Goal: Register for event/course

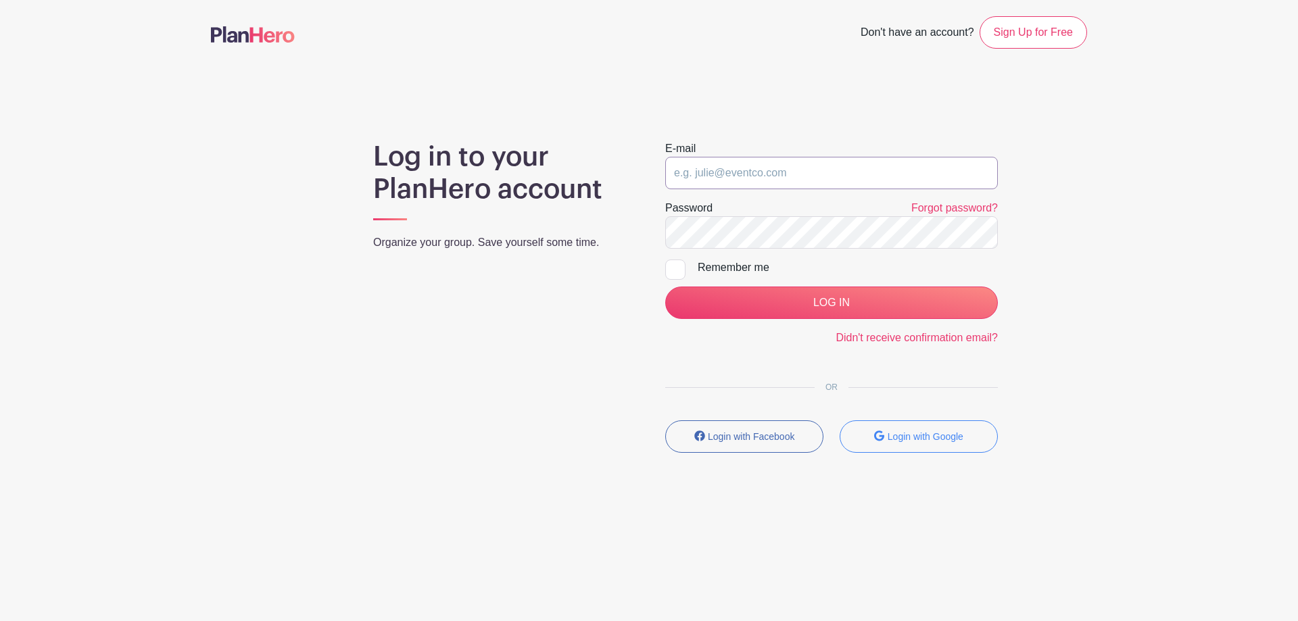
click at [735, 173] on input "email" at bounding box center [831, 173] width 333 height 32
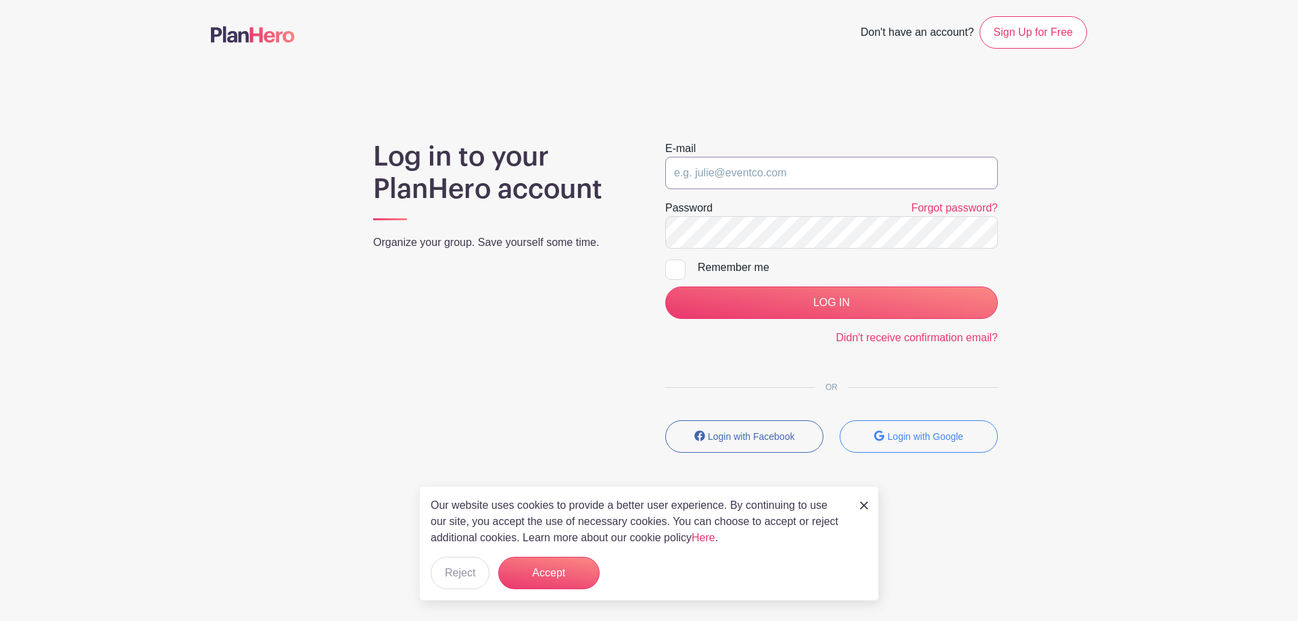
type input "[PERSON_NAME][EMAIL_ADDRESS][PERSON_NAME][DOMAIN_NAME]"
click at [758, 263] on div "Remember me" at bounding box center [847, 268] width 300 height 16
click at [674, 263] on input "Remember me" at bounding box center [669, 264] width 9 height 9
checkbox input "true"
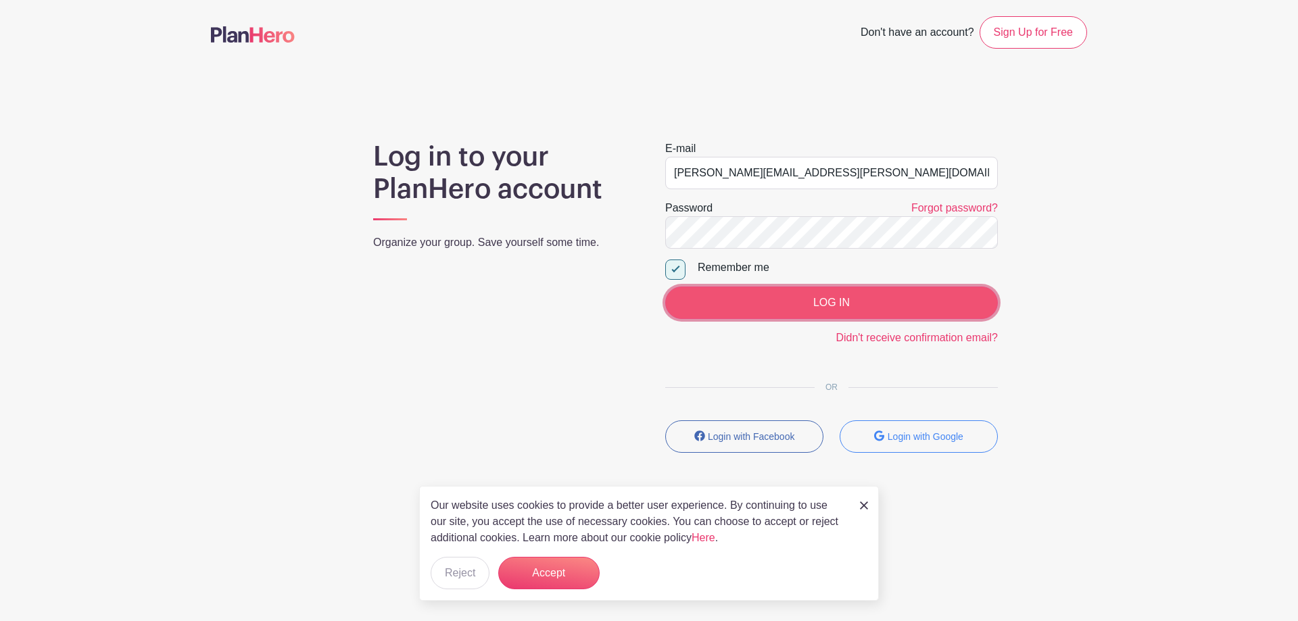
click at [838, 291] on input "LOG IN" at bounding box center [831, 303] width 333 height 32
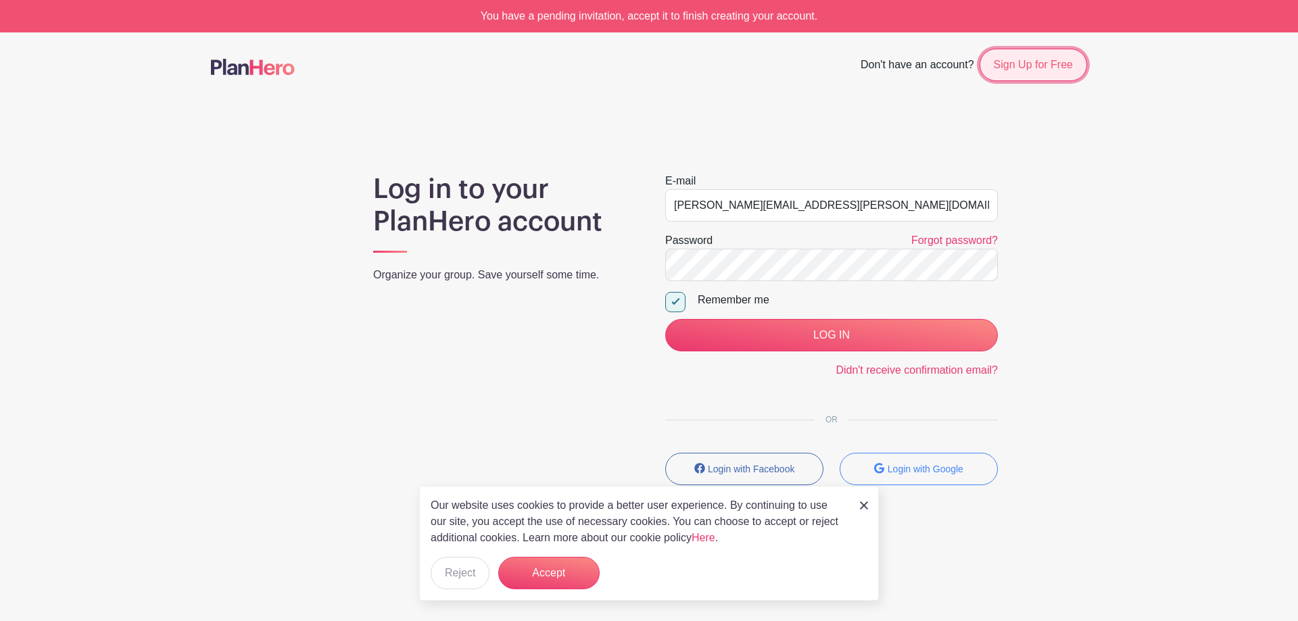
click at [1054, 56] on link "Sign Up for Free" at bounding box center [1032, 65] width 107 height 32
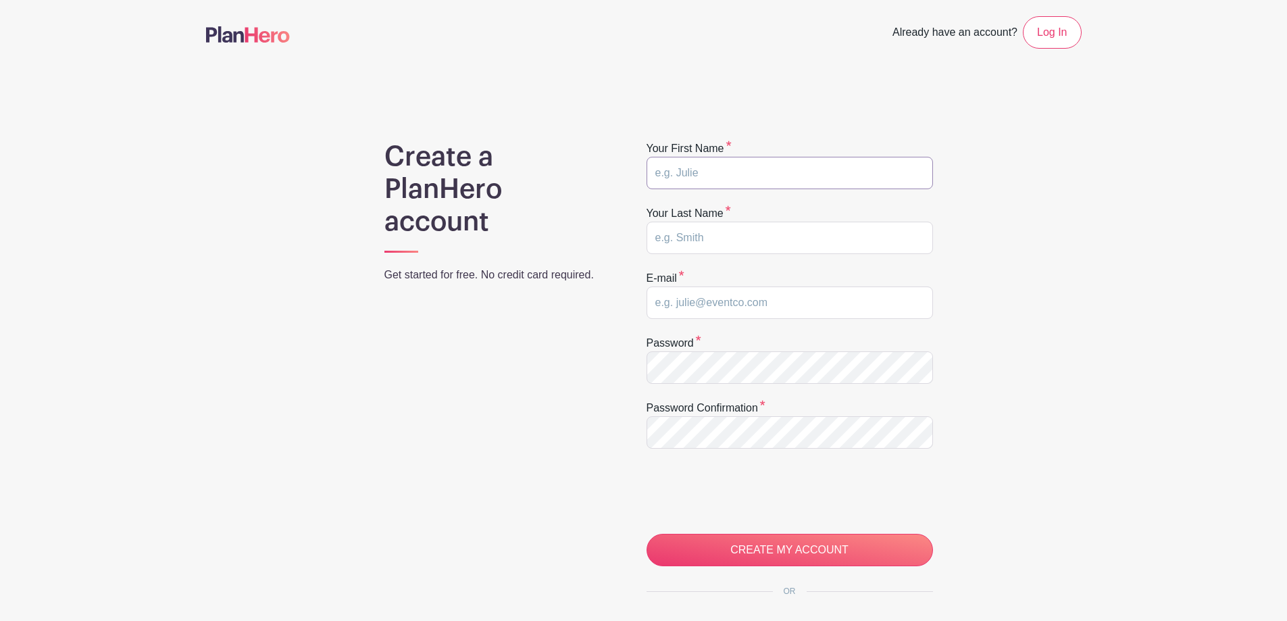
click at [752, 166] on input "text" at bounding box center [790, 173] width 287 height 32
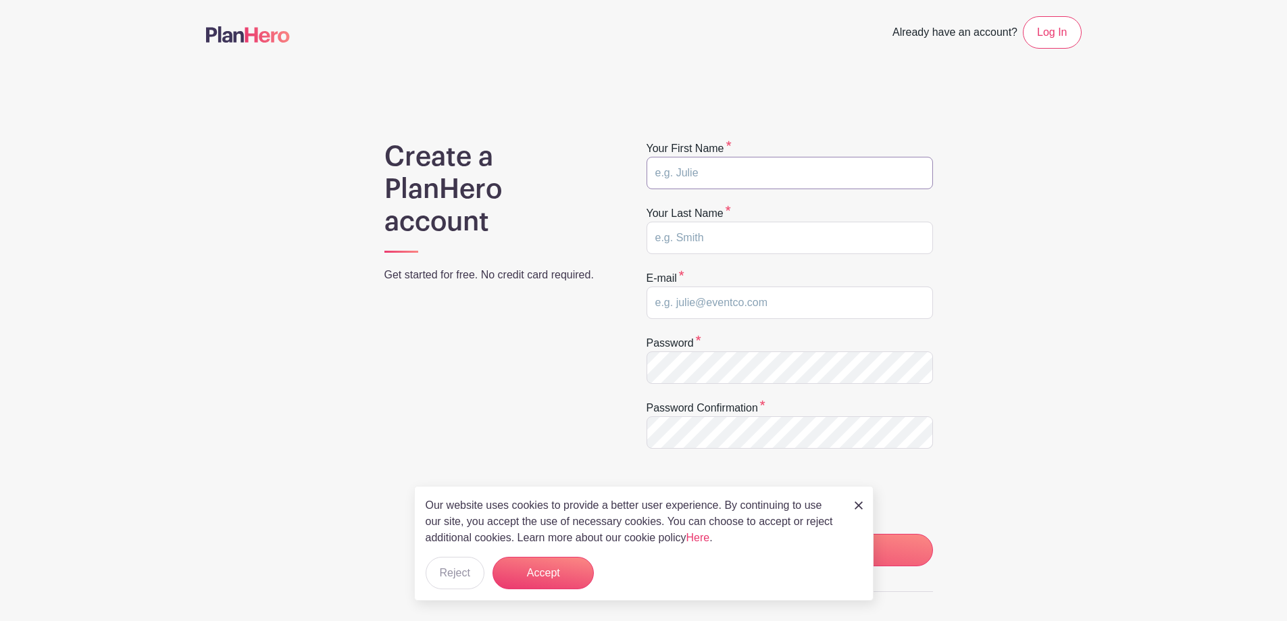
type input "Jesse"
type input "Furrer"
type input "[PERSON_NAME][EMAIL_ADDRESS][PERSON_NAME][DOMAIN_NAME]"
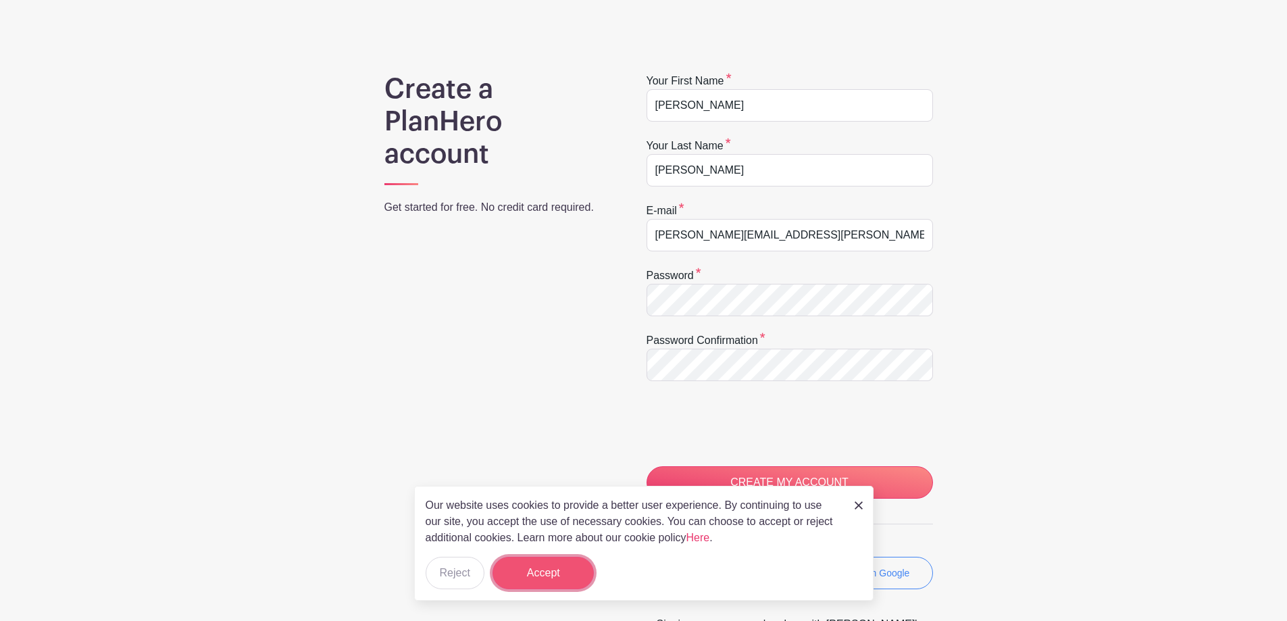
click at [556, 569] on button "Accept" at bounding box center [543, 573] width 101 height 32
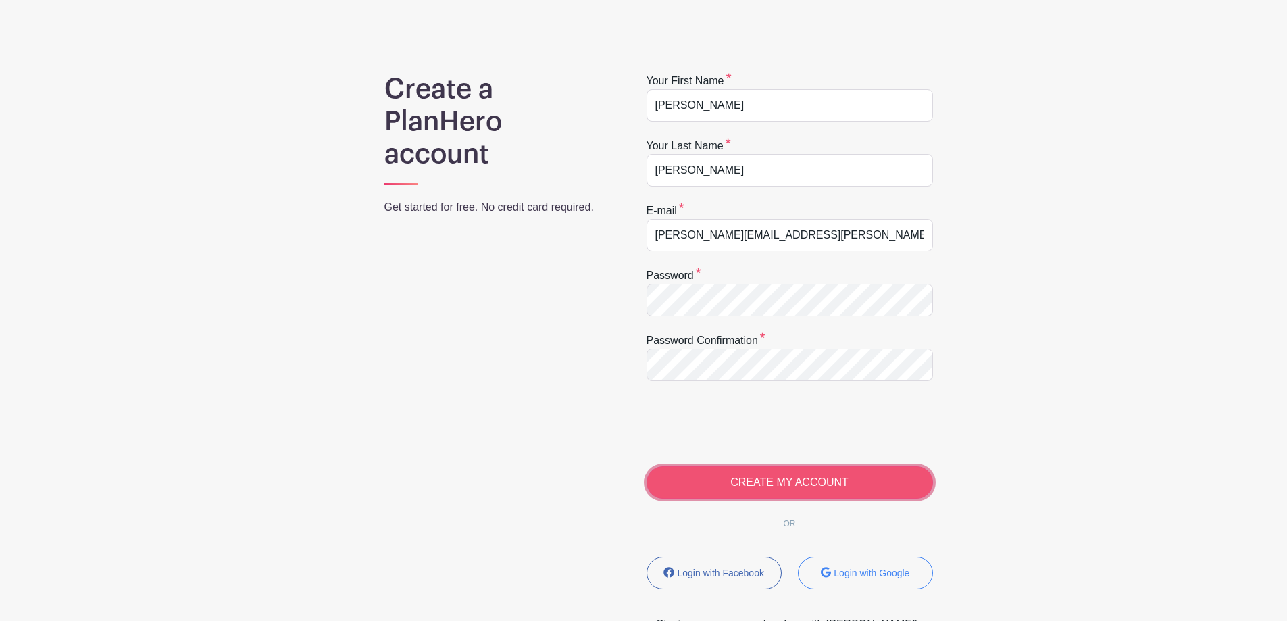
click at [762, 476] on input "CREATE MY ACCOUNT" at bounding box center [790, 482] width 287 height 32
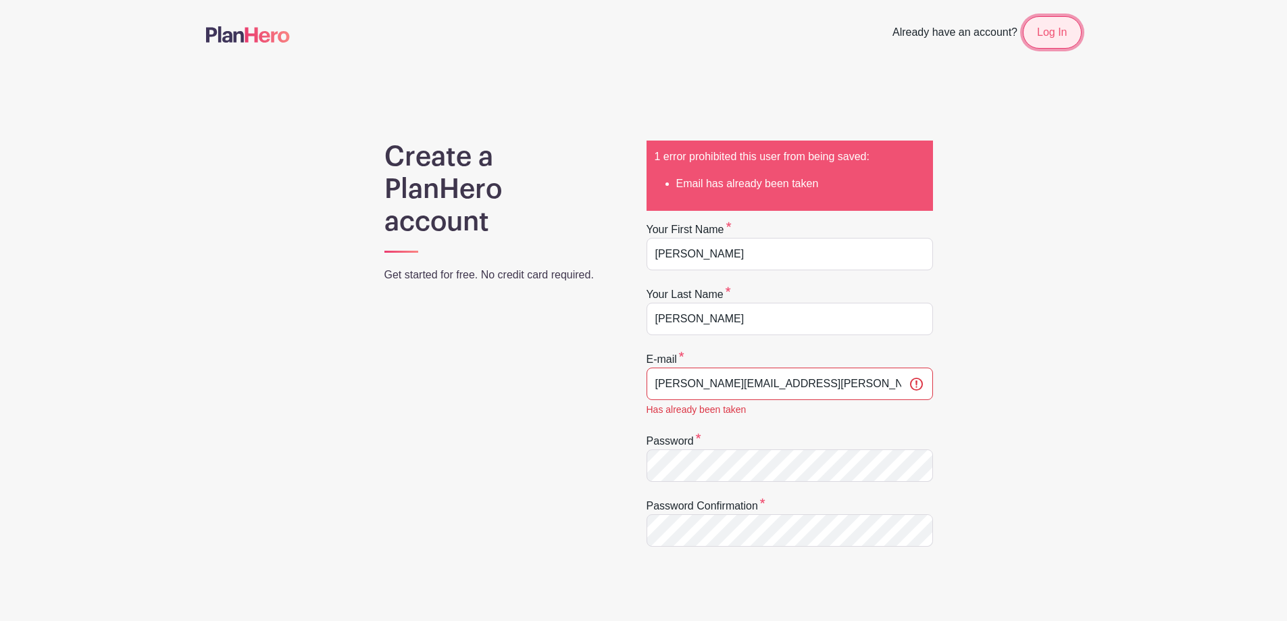
click at [1069, 33] on link "Log In" at bounding box center [1052, 32] width 58 height 32
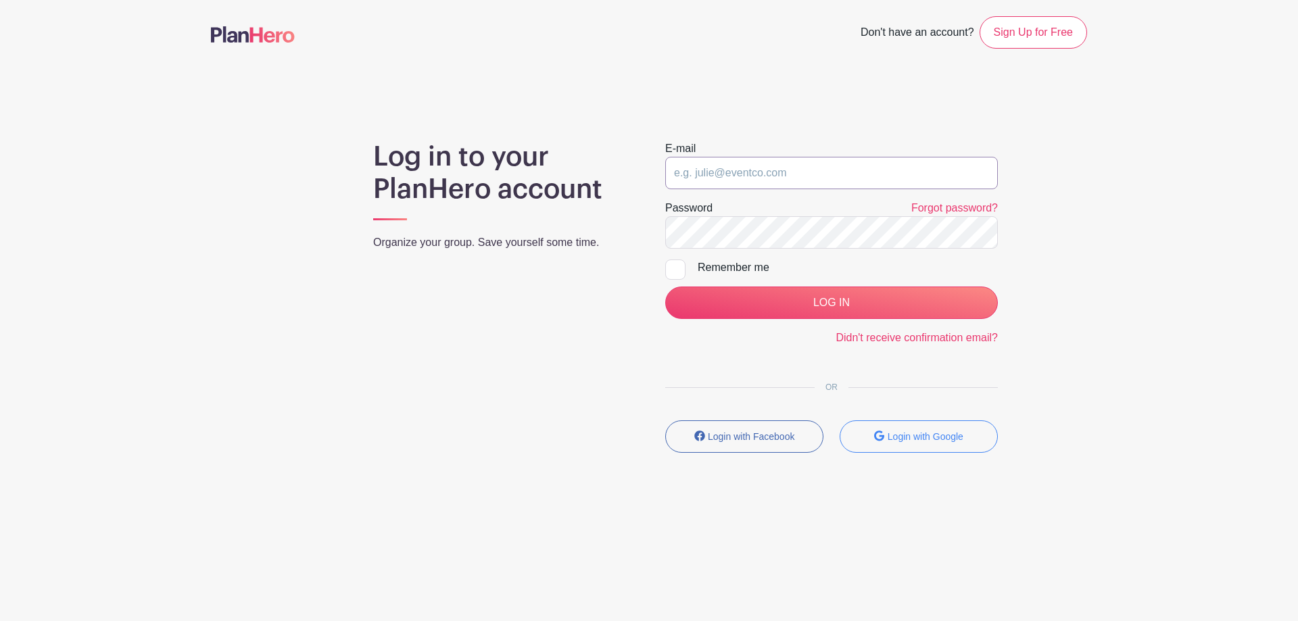
click at [791, 171] on input "email" at bounding box center [831, 173] width 333 height 32
type input "jesse.furrer@spectruminsgroup.com"
click at [921, 205] on link "Forgot password?" at bounding box center [954, 207] width 87 height 11
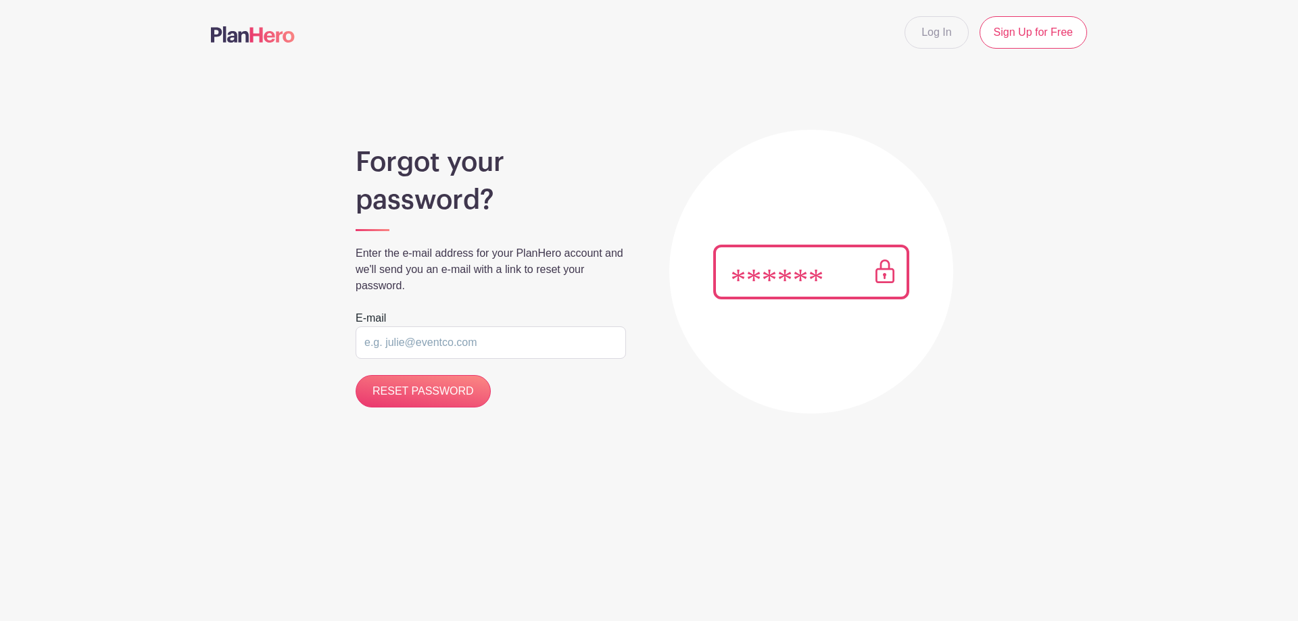
click at [441, 350] on input "email" at bounding box center [490, 342] width 270 height 32
type input "[PERSON_NAME][EMAIL_ADDRESS][PERSON_NAME][DOMAIN_NAME]"
click at [449, 392] on input "RESET PASSWORD" at bounding box center [422, 391] width 135 height 32
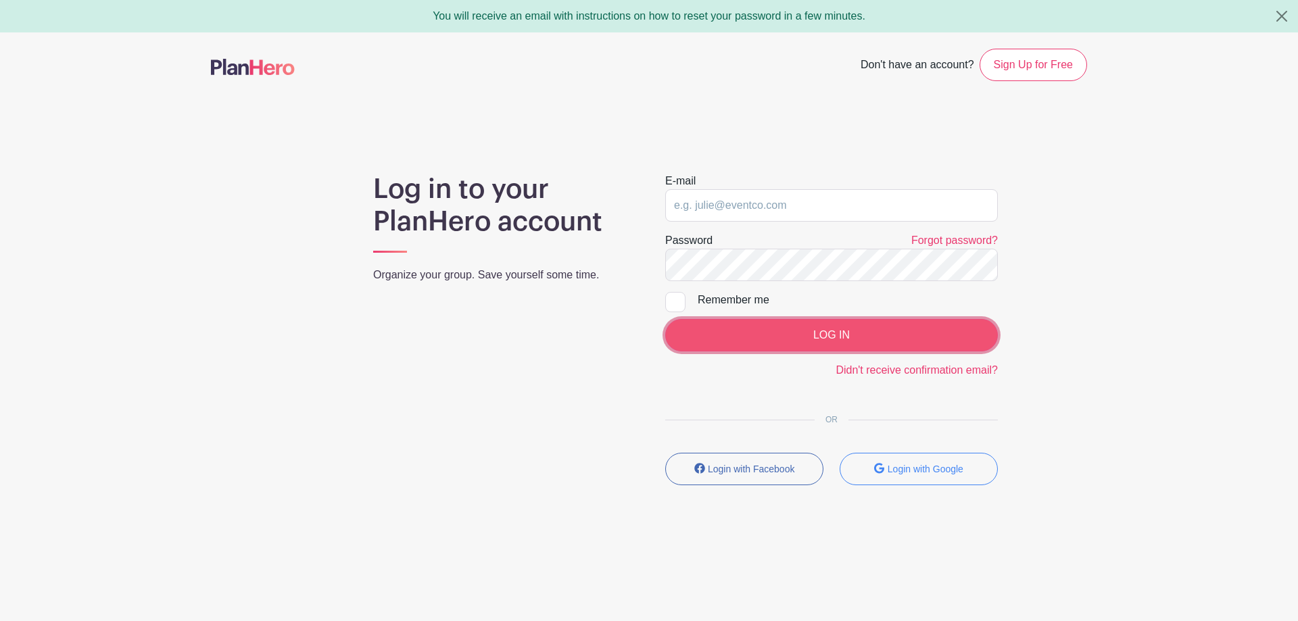
click at [836, 337] on input "LOG IN" at bounding box center [831, 335] width 333 height 32
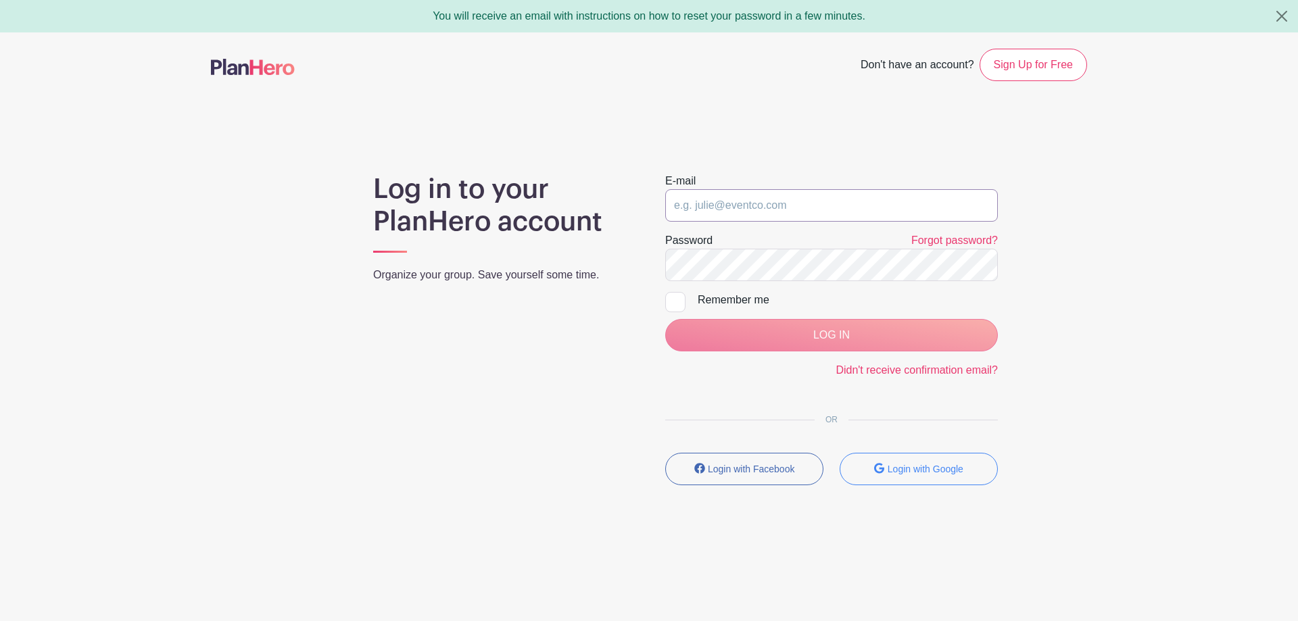
click at [764, 199] on input "email" at bounding box center [831, 205] width 333 height 32
type input "jesse.furrer@spectruminsgroup.com"
click at [733, 301] on div "Remember me" at bounding box center [847, 300] width 300 height 16
click at [674, 301] on input "Remember me" at bounding box center [669, 296] width 9 height 9
checkbox input "true"
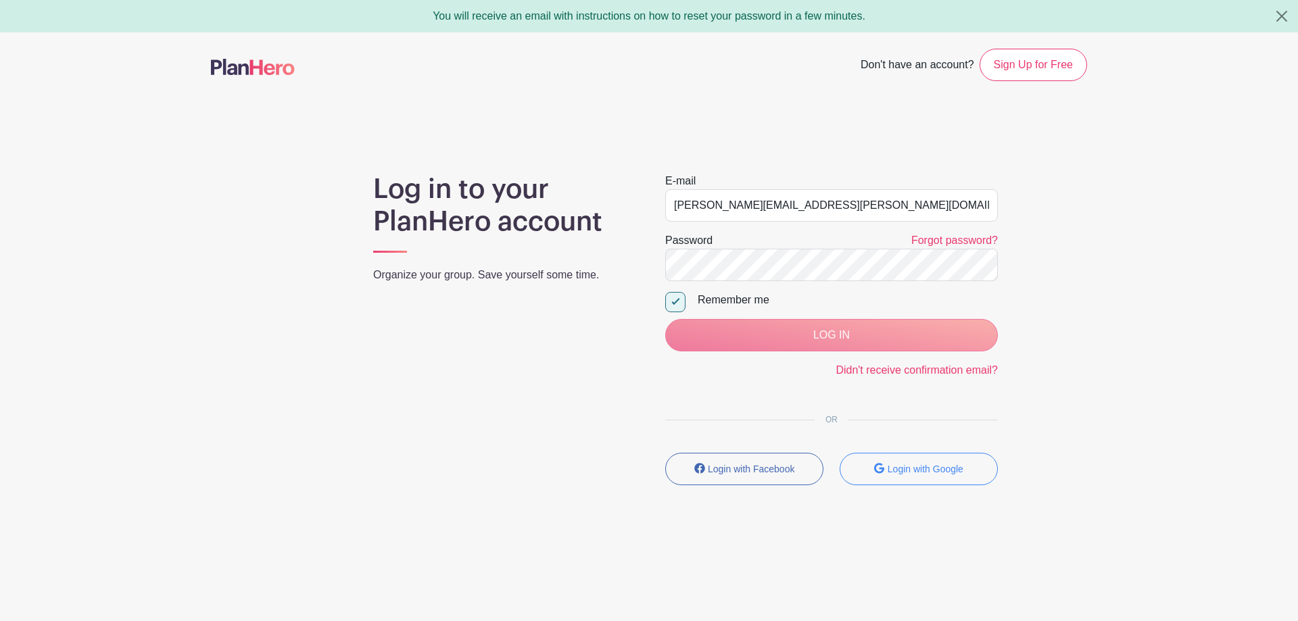
click at [808, 338] on div "LOG IN" at bounding box center [831, 335] width 333 height 32
click at [825, 335] on div "LOG IN" at bounding box center [831, 335] width 333 height 32
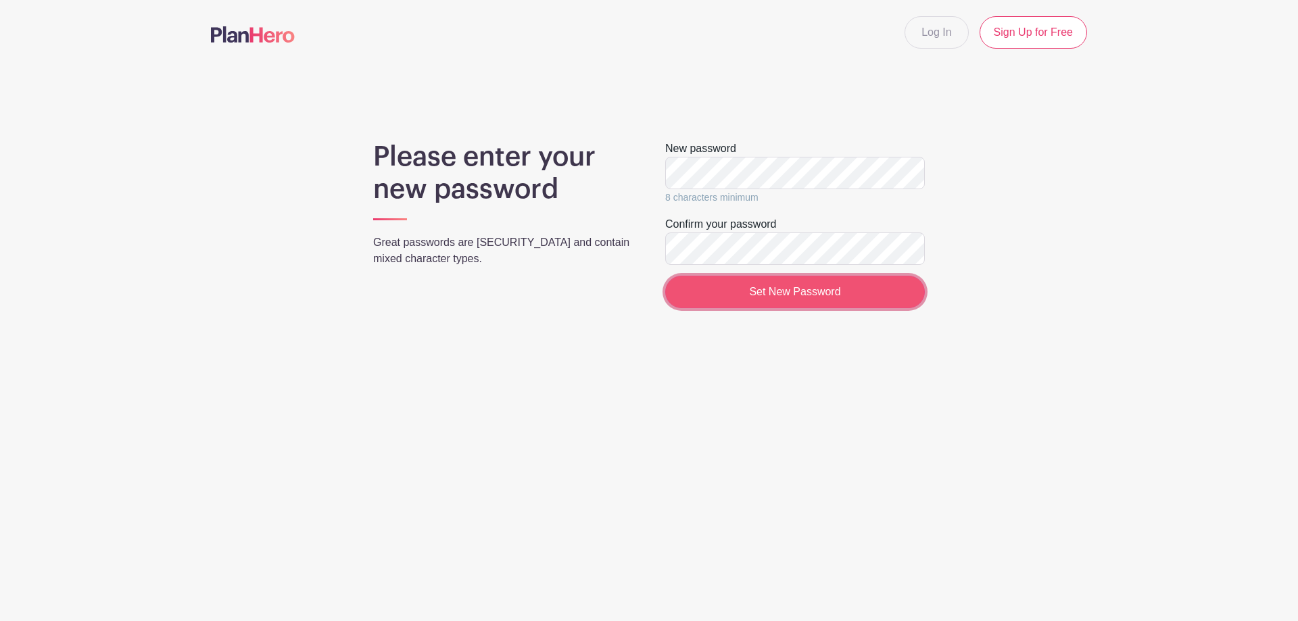
click at [770, 289] on input "Set New Password" at bounding box center [795, 292] width 260 height 32
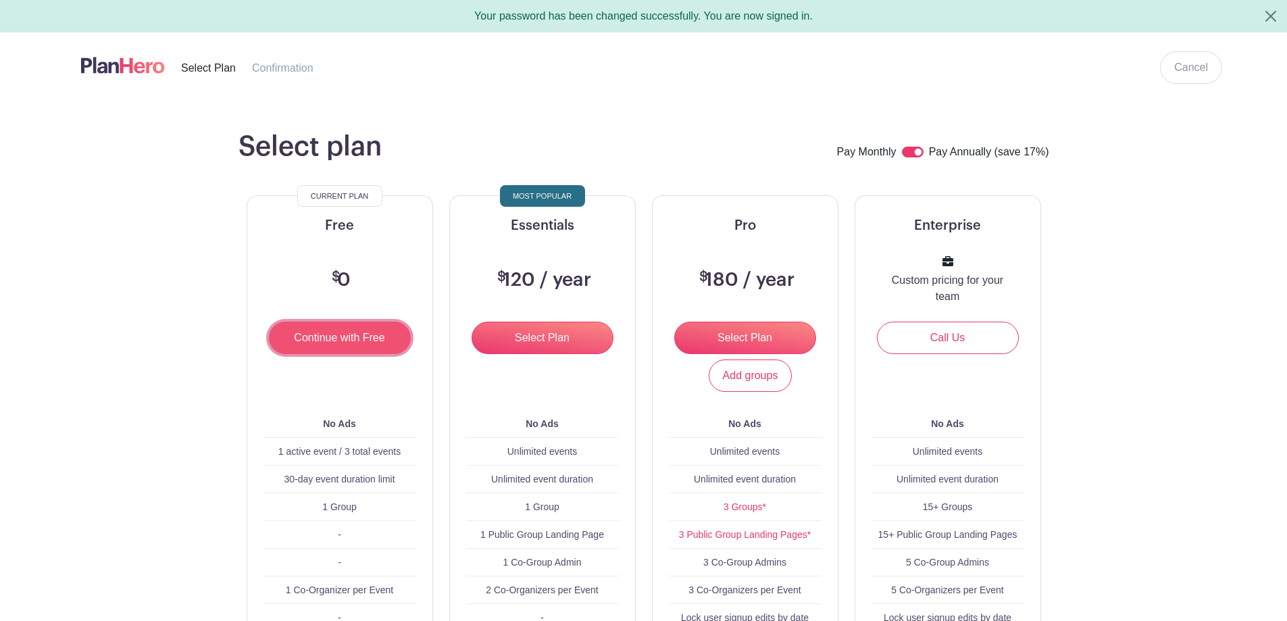
click at [353, 327] on input "Continue with Free" at bounding box center [340, 338] width 142 height 32
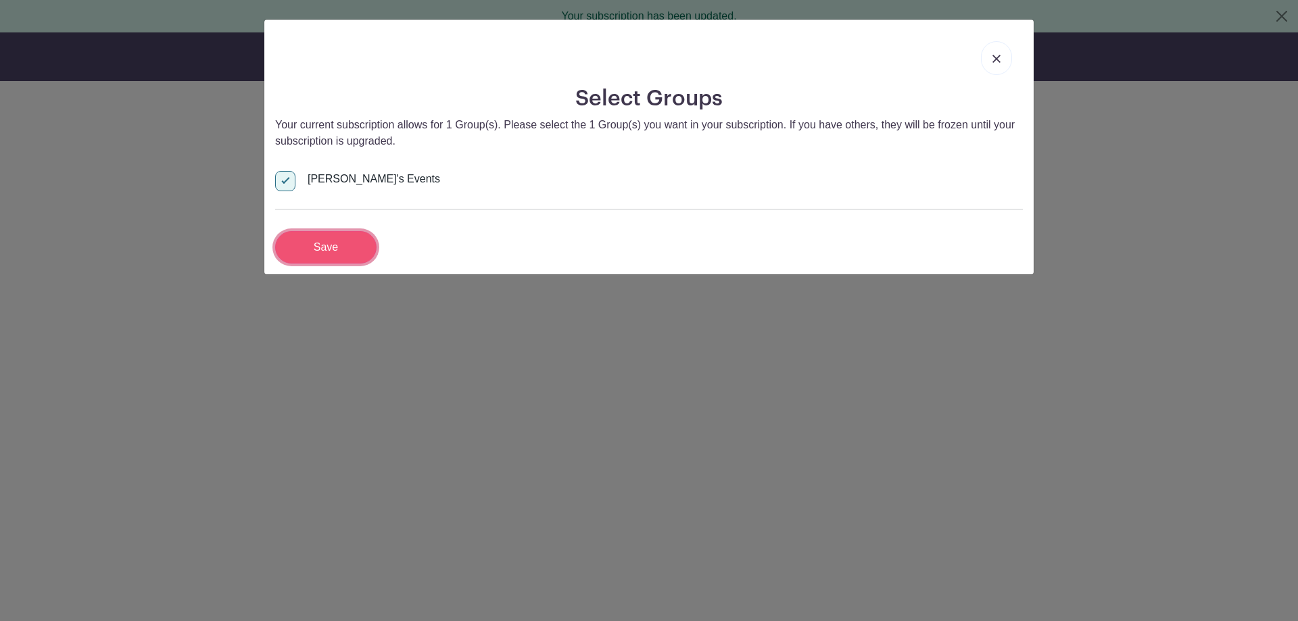
click at [351, 236] on input "Save" at bounding box center [325, 247] width 101 height 32
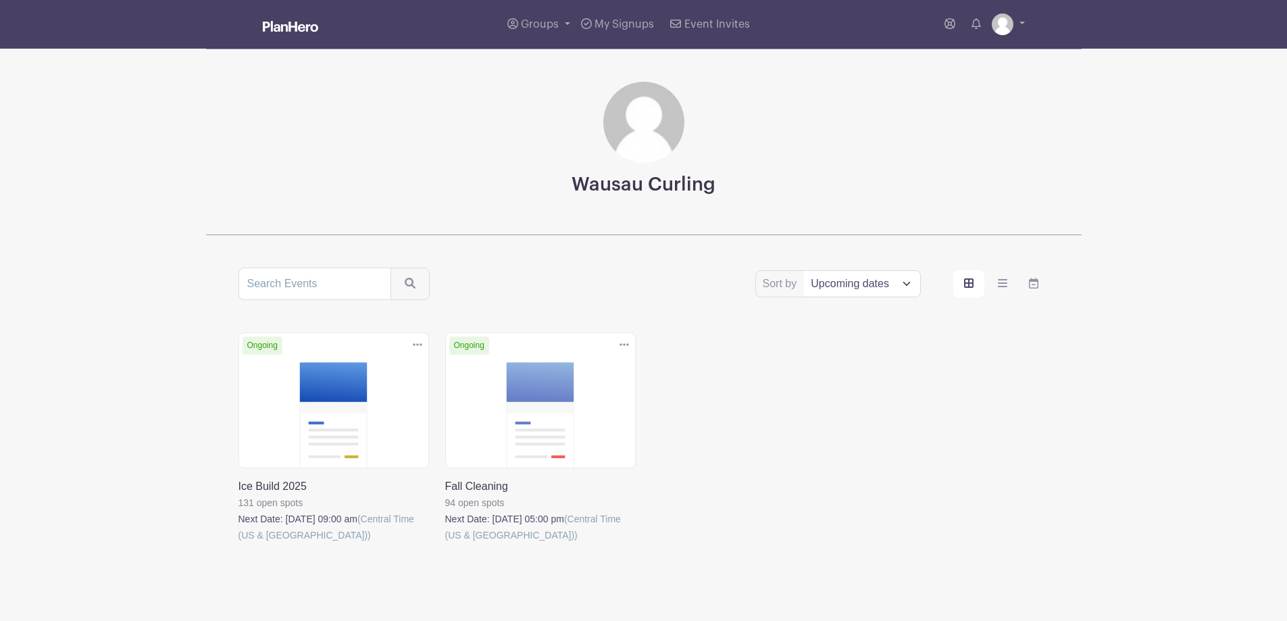
click at [239, 543] on link at bounding box center [239, 543] width 0 height 0
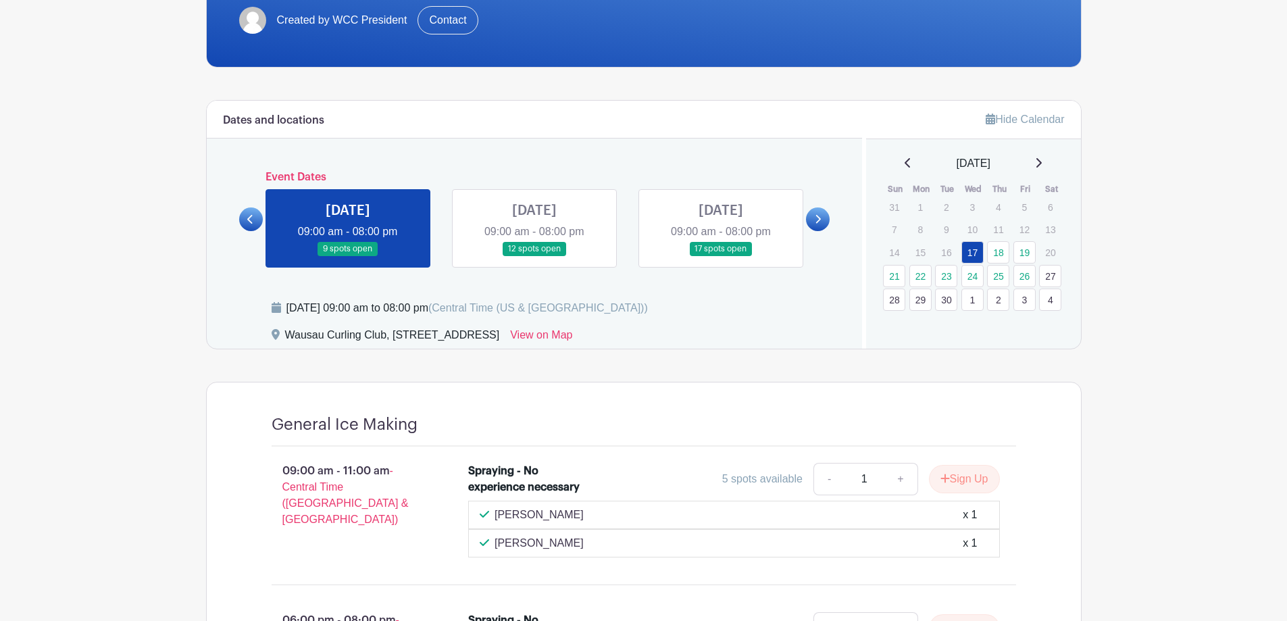
scroll to position [203, 0]
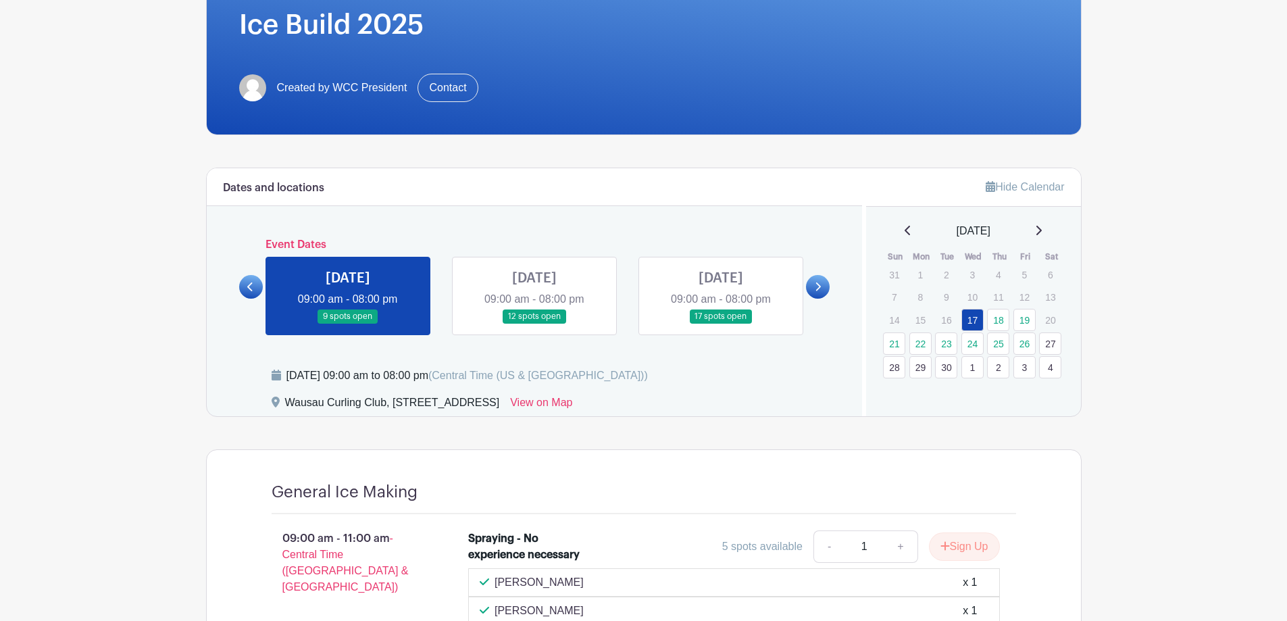
click at [535, 324] on link at bounding box center [535, 324] width 0 height 0
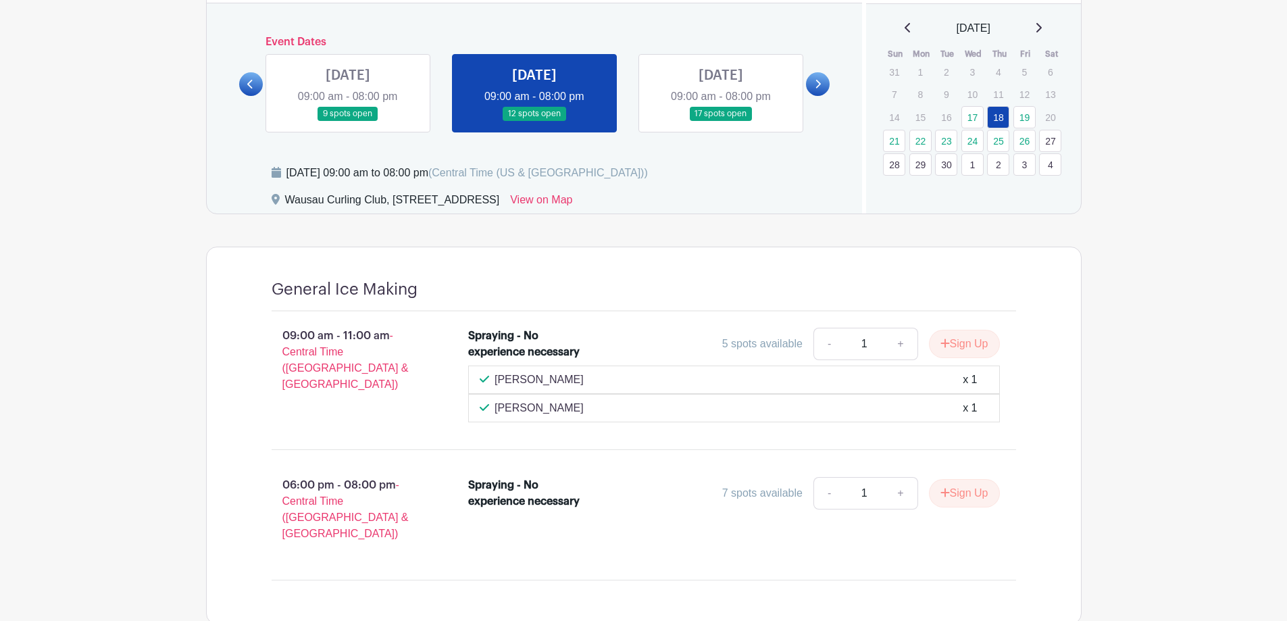
scroll to position [473, 0]
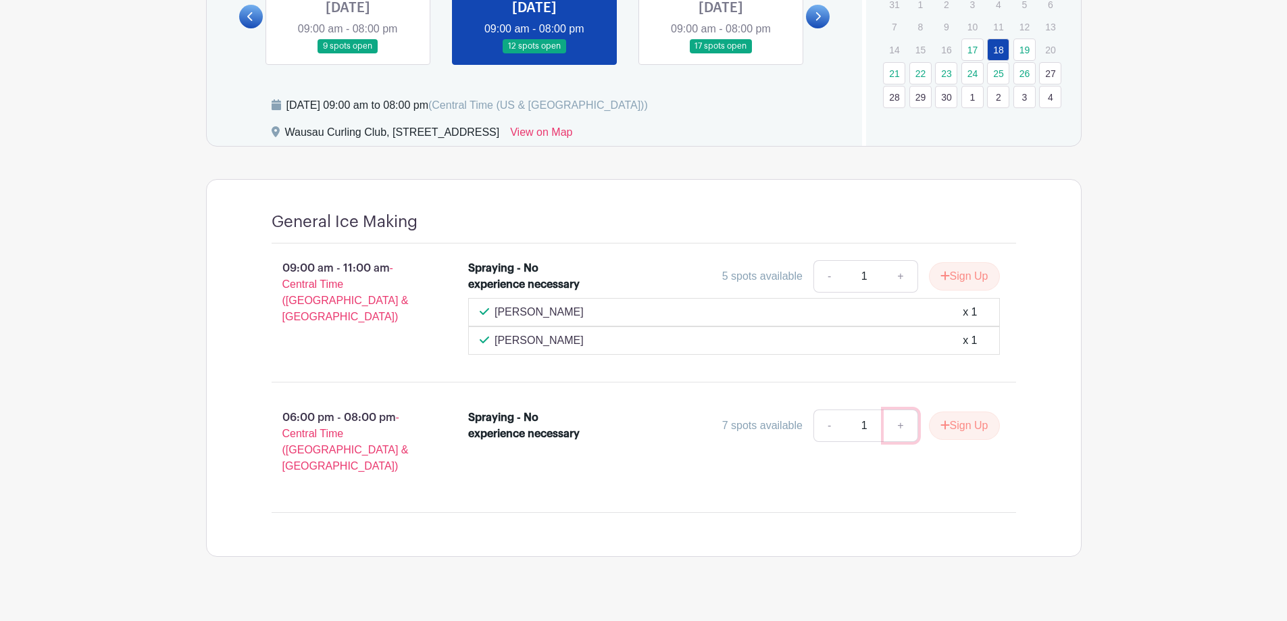
click at [900, 426] on link "+" at bounding box center [901, 426] width 34 height 32
click at [826, 428] on link "-" at bounding box center [829, 426] width 31 height 32
type input "1"
click at [970, 418] on button "Sign Up" at bounding box center [964, 426] width 71 height 28
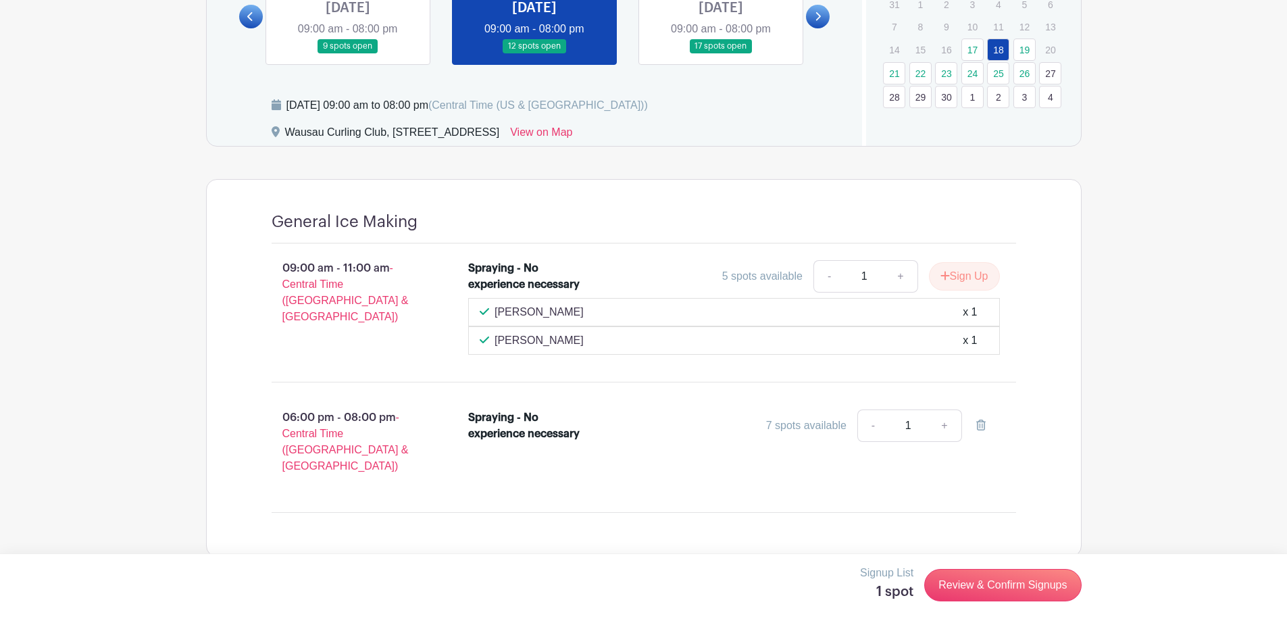
scroll to position [477, 0]
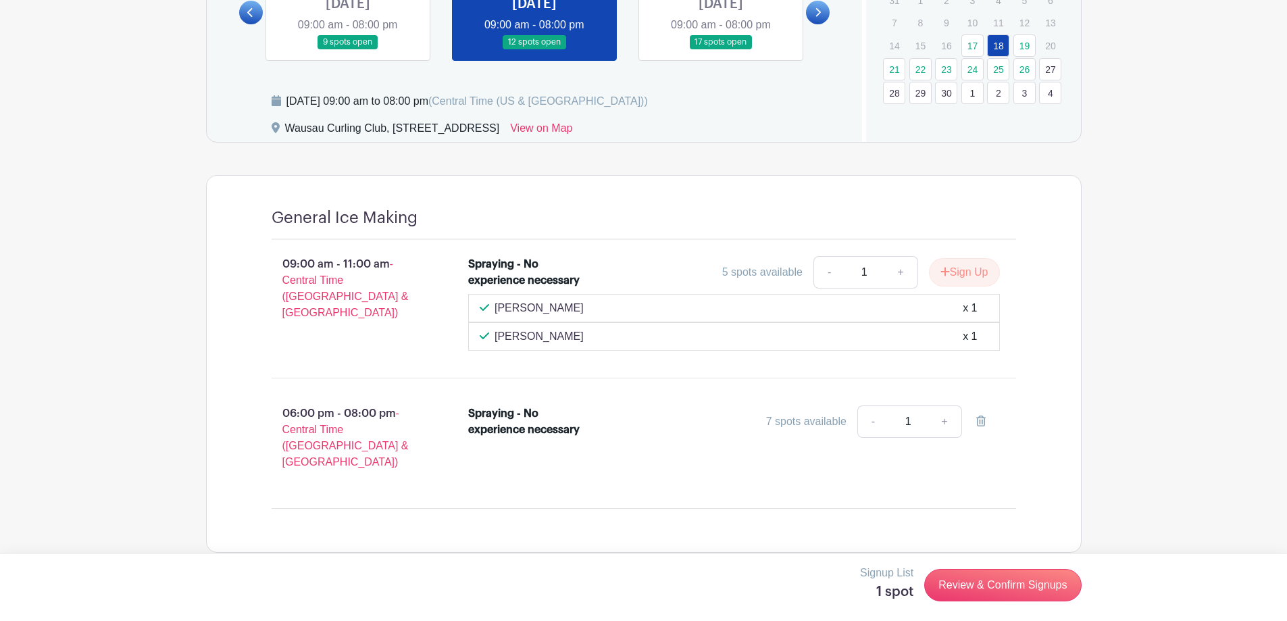
click at [721, 49] on link at bounding box center [721, 49] width 0 height 0
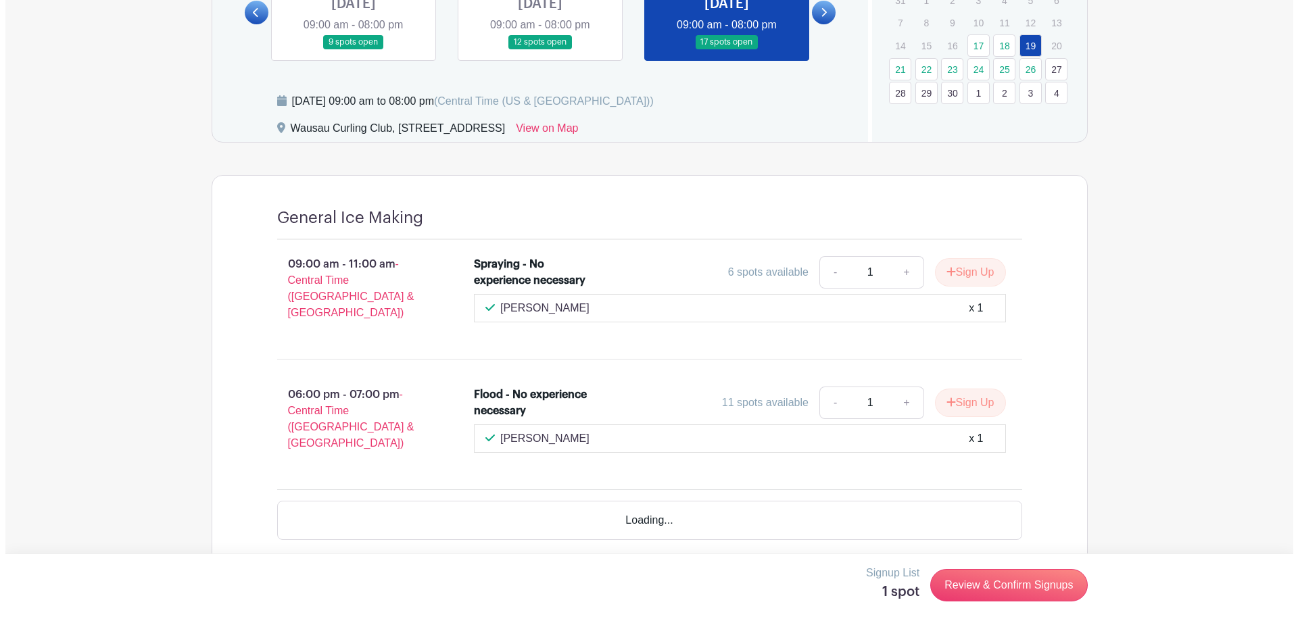
scroll to position [456, 0]
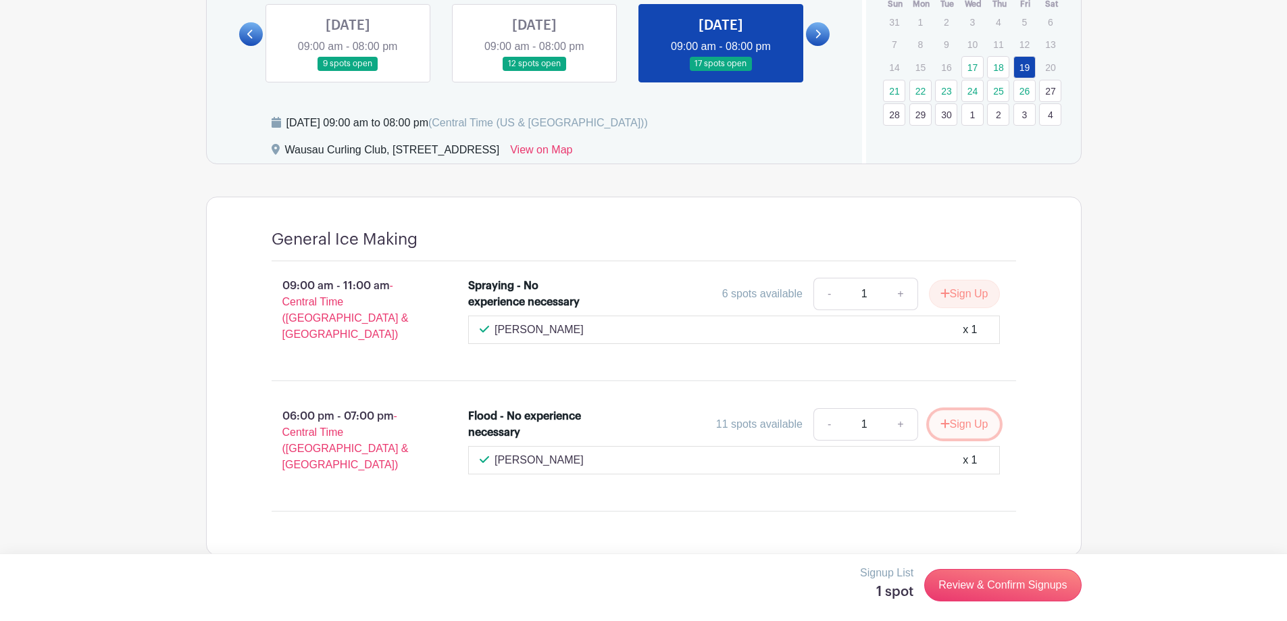
click at [948, 411] on button "Sign Up" at bounding box center [964, 424] width 71 height 28
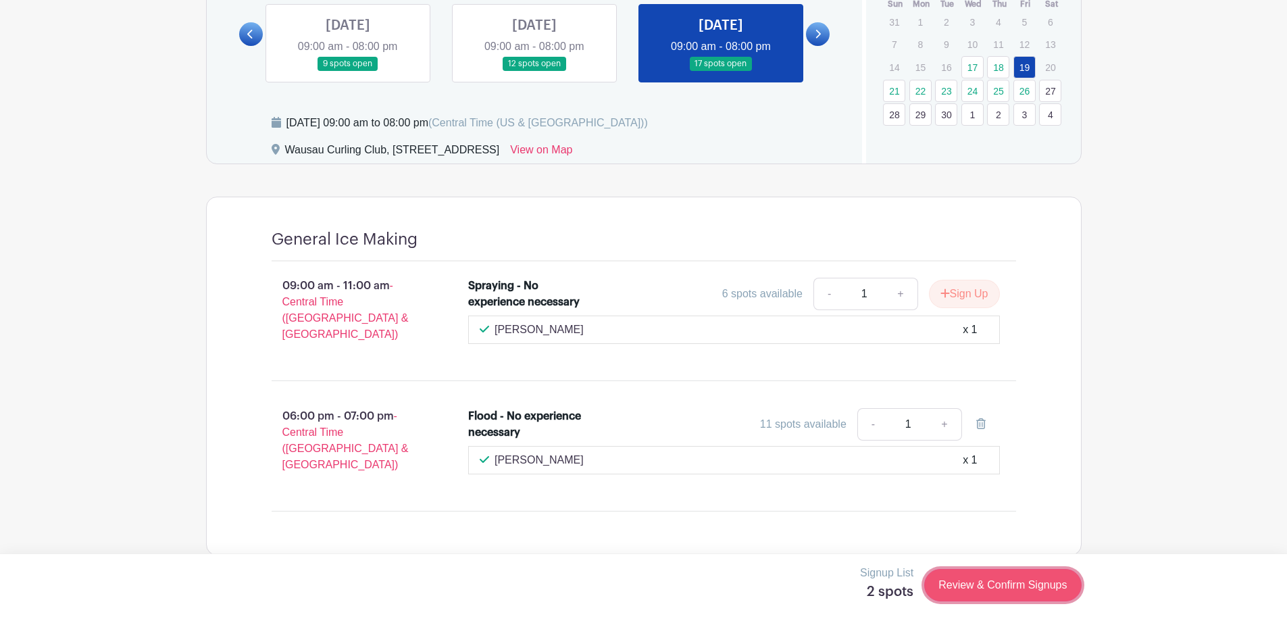
click at [1039, 585] on link "Review & Confirm Signups" at bounding box center [1003, 585] width 157 height 32
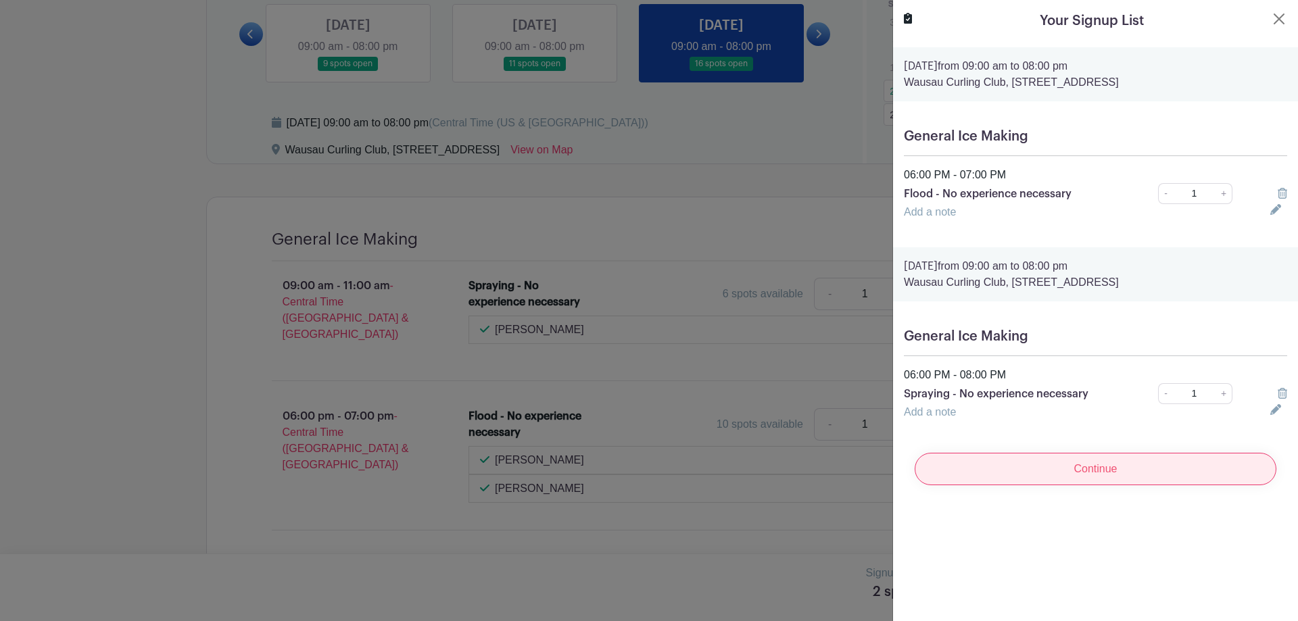
click at [1096, 469] on input "Continue" at bounding box center [1095, 469] width 362 height 32
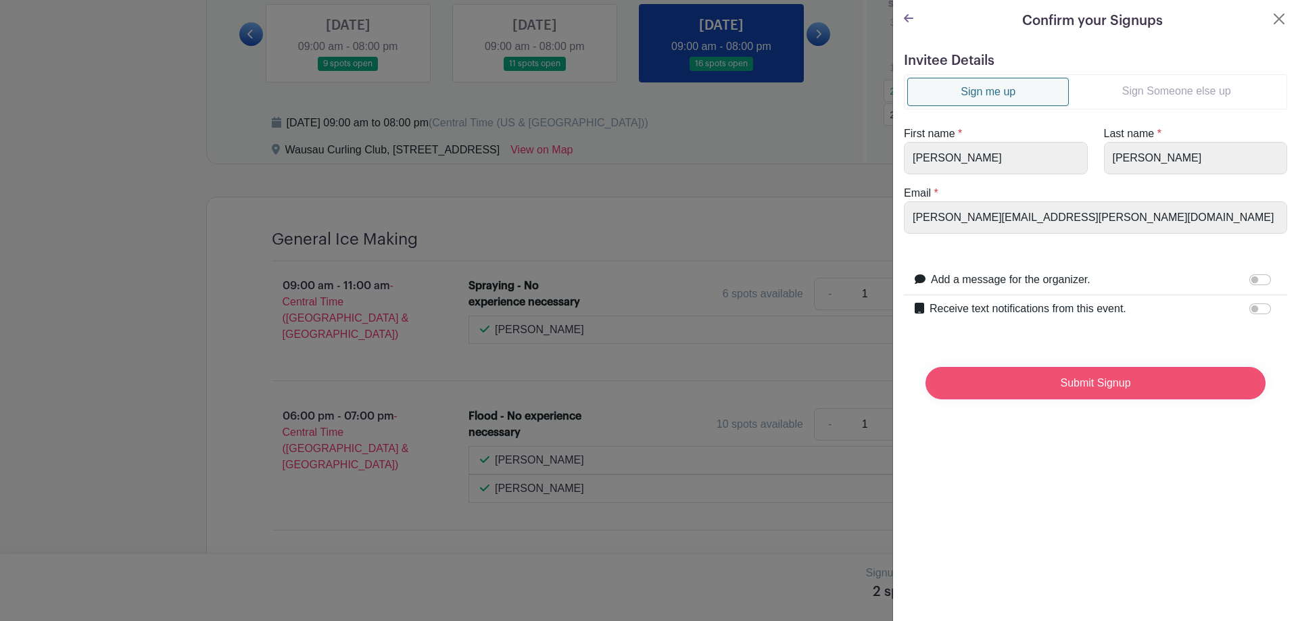
click at [1104, 381] on input "Submit Signup" at bounding box center [1095, 383] width 340 height 32
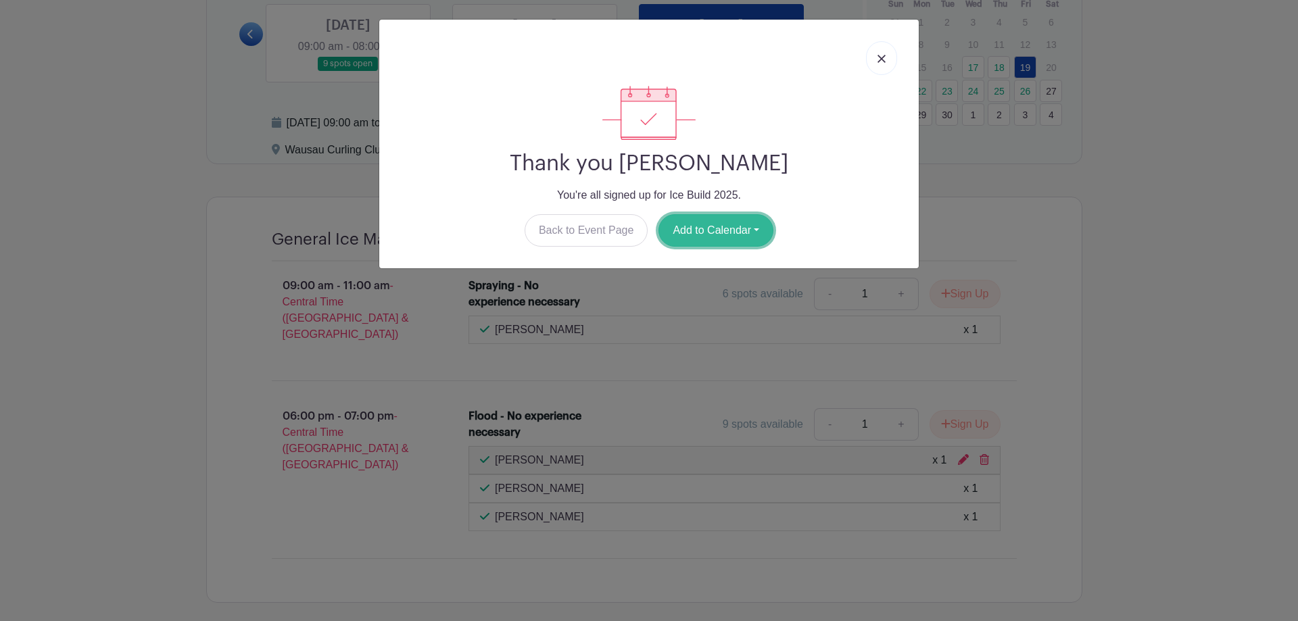
click at [713, 231] on button "Add to Calendar" at bounding box center [715, 230] width 115 height 32
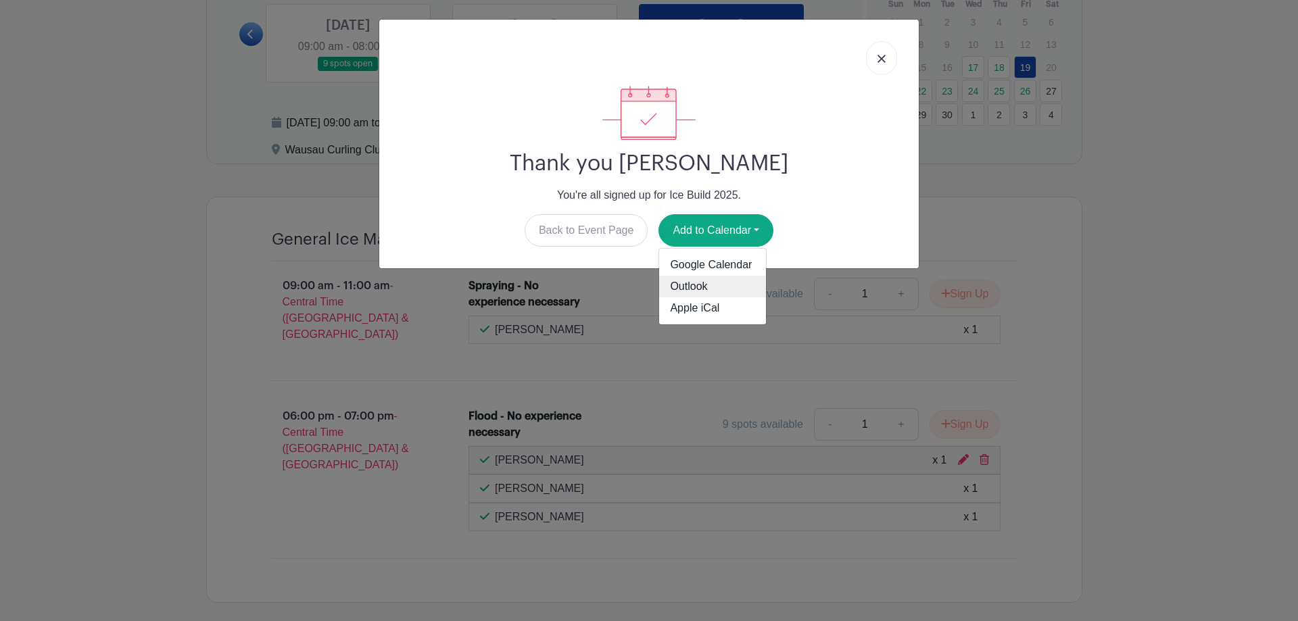
click at [683, 285] on link "Outlook" at bounding box center [712, 287] width 107 height 22
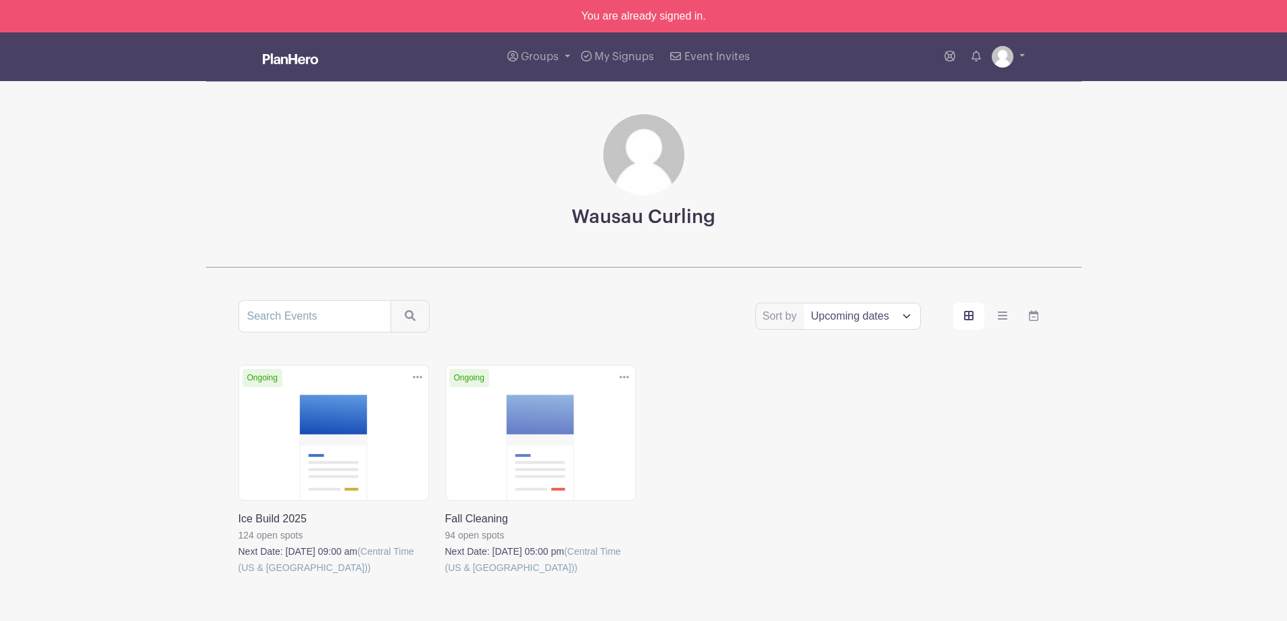
click at [239, 576] on link at bounding box center [239, 576] width 0 height 0
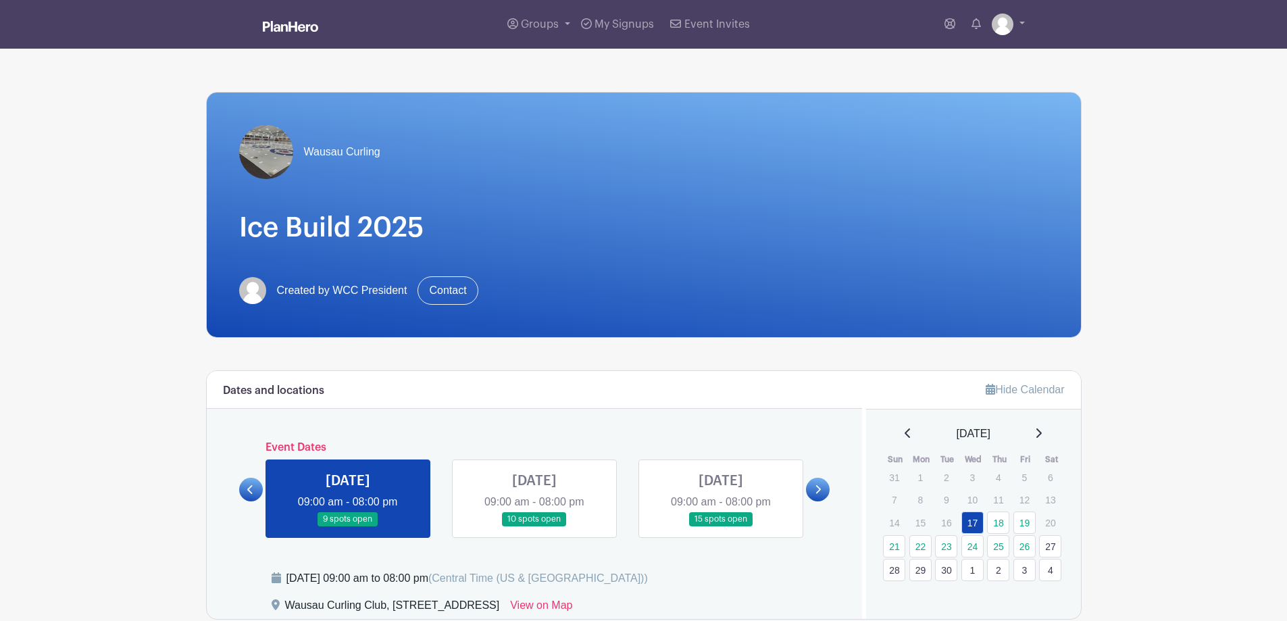
scroll to position [270, 0]
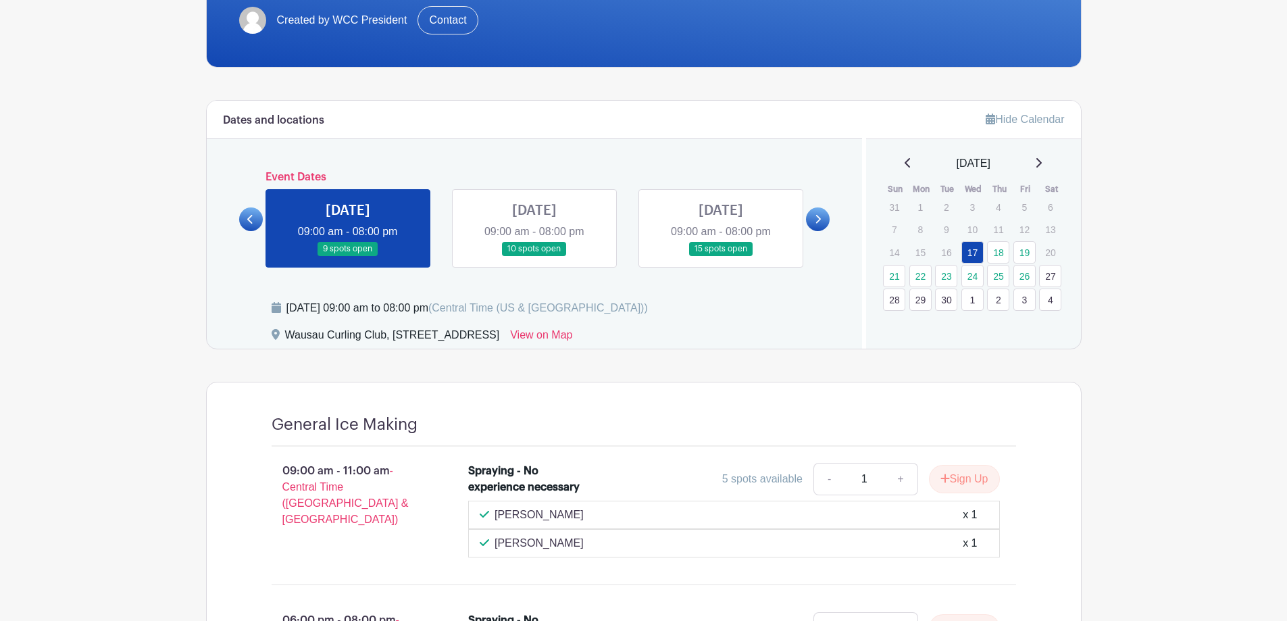
click at [826, 224] on link at bounding box center [818, 219] width 24 height 24
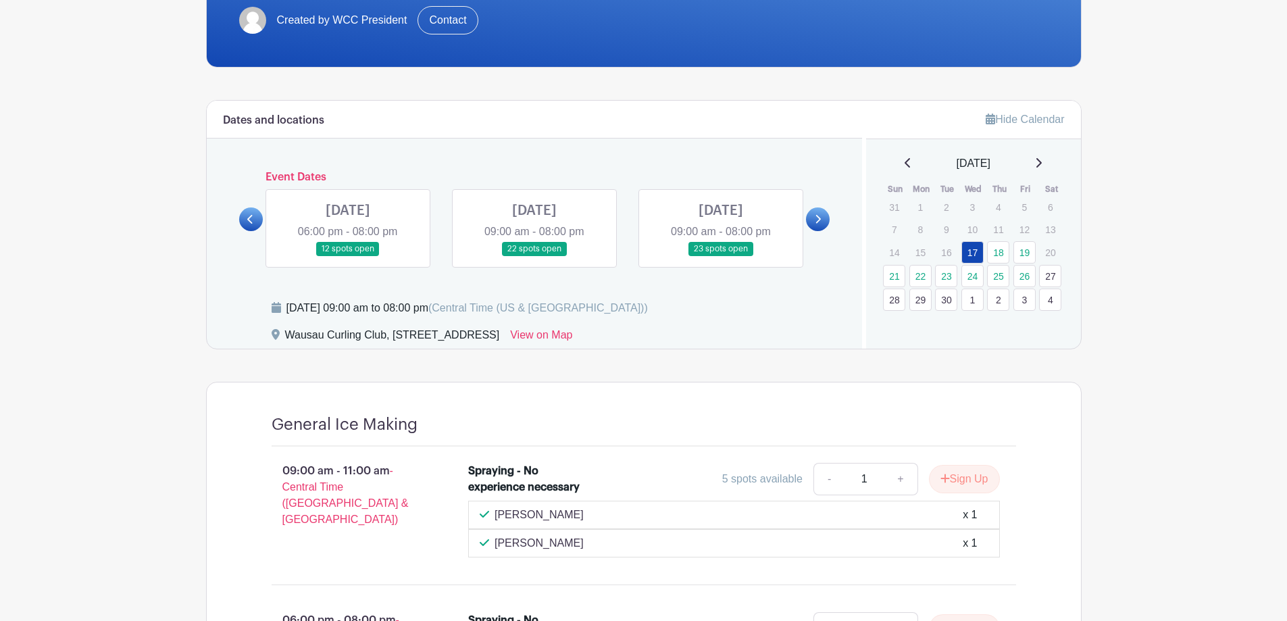
click at [348, 256] on link at bounding box center [348, 256] width 0 height 0
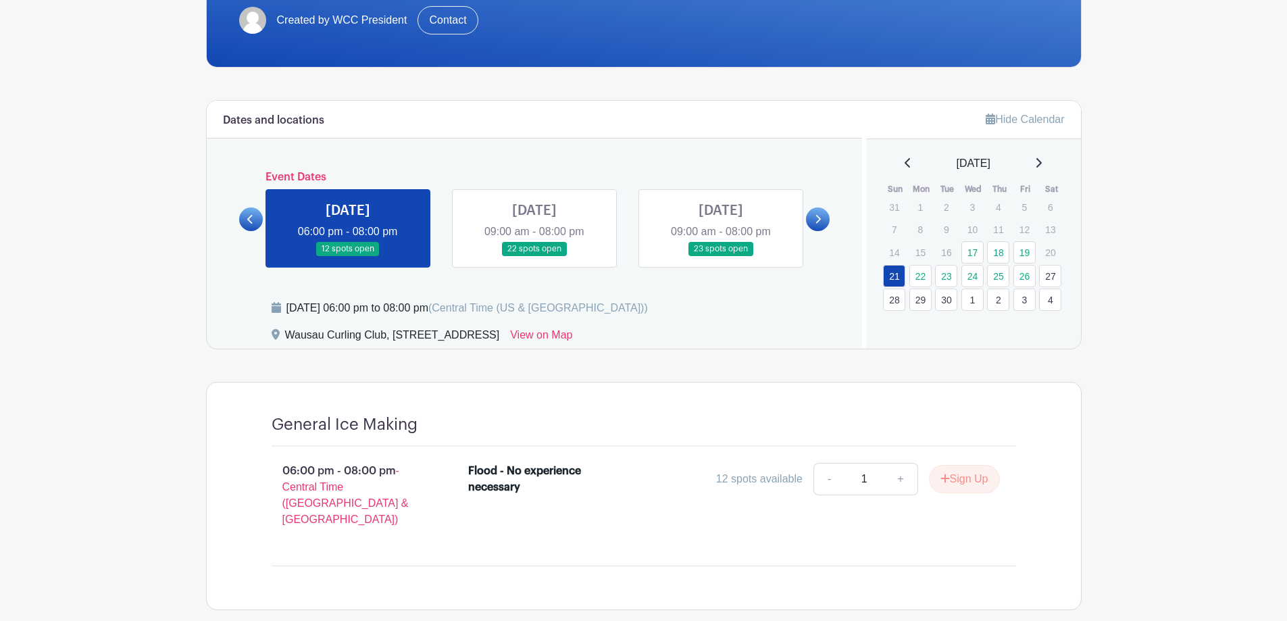
click at [348, 256] on link at bounding box center [348, 256] width 0 height 0
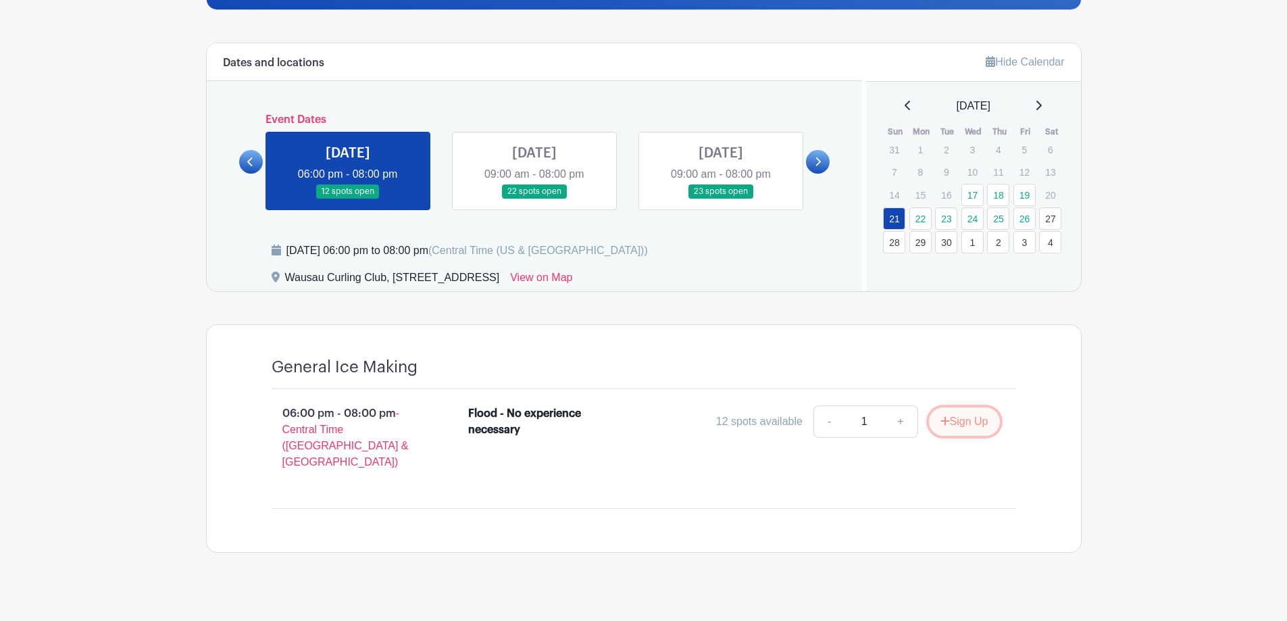
click at [946, 419] on icon "submit" at bounding box center [945, 421] width 9 height 11
click at [535, 199] on link at bounding box center [535, 199] width 0 height 0
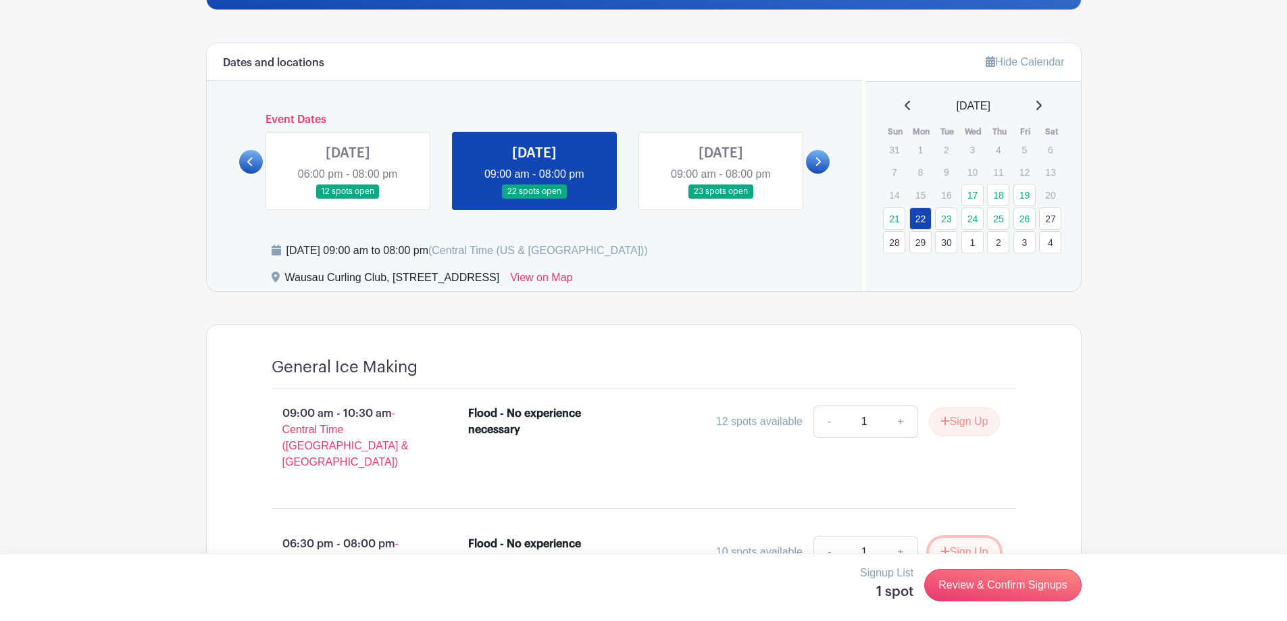
click at [969, 538] on button "Sign Up" at bounding box center [964, 552] width 71 height 28
click at [721, 199] on link at bounding box center [721, 199] width 0 height 0
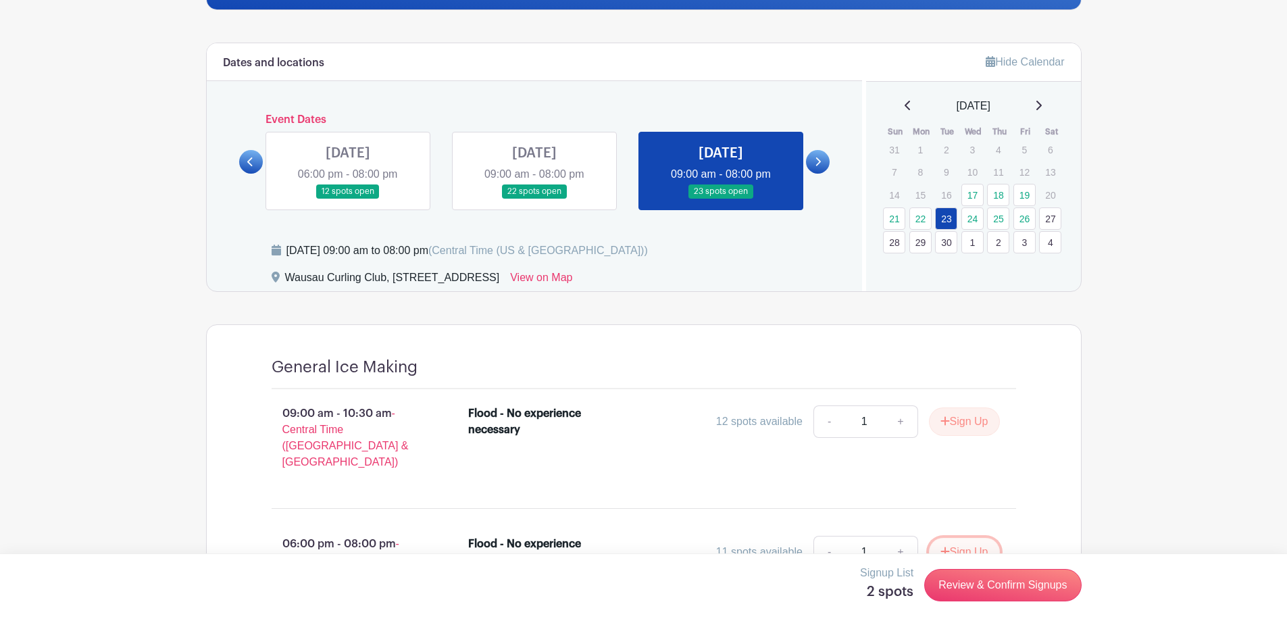
click at [964, 538] on button "Sign Up" at bounding box center [964, 552] width 71 height 28
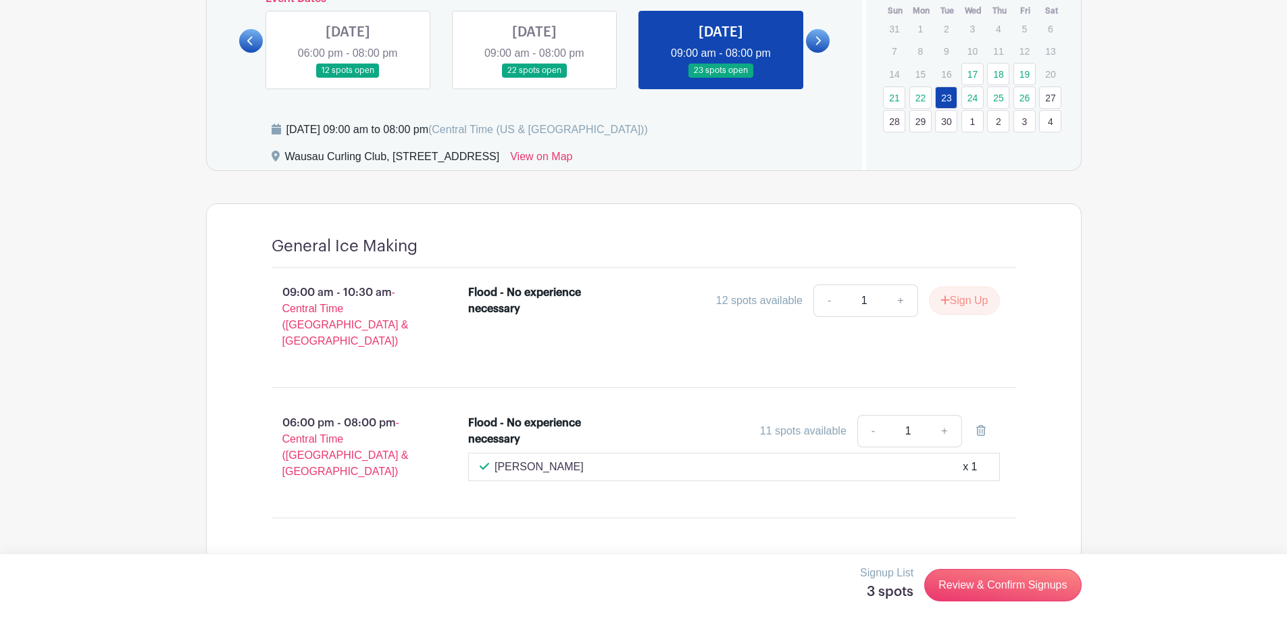
scroll to position [381, 0]
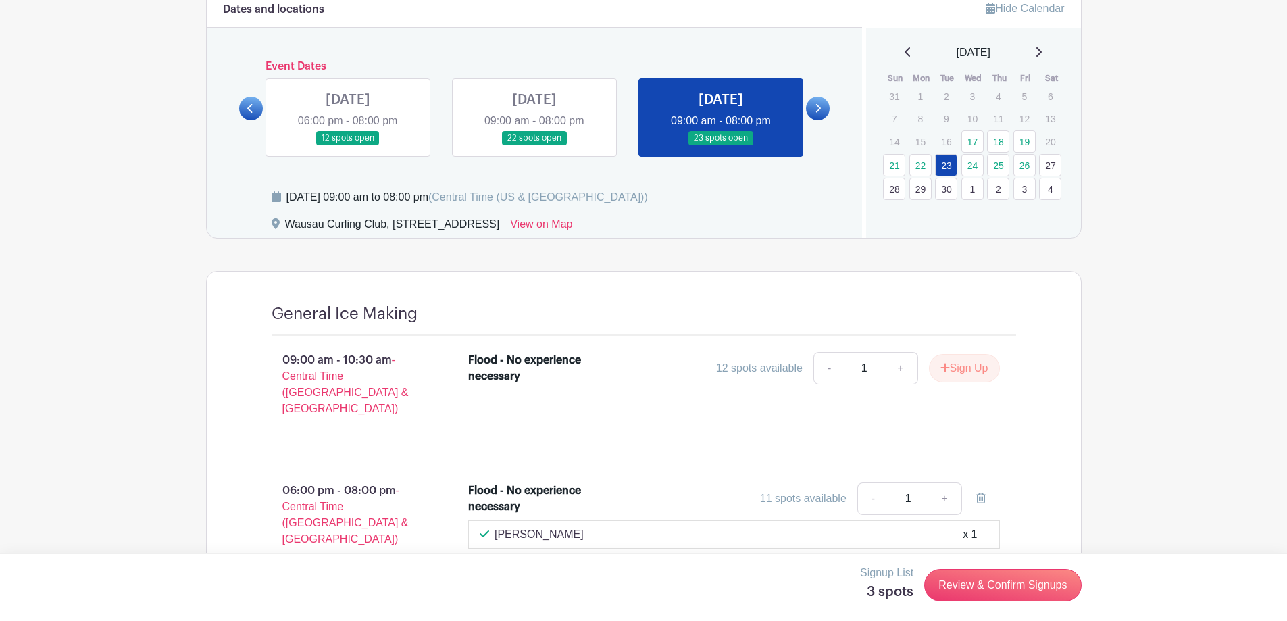
click at [827, 109] on link at bounding box center [818, 109] width 24 height 24
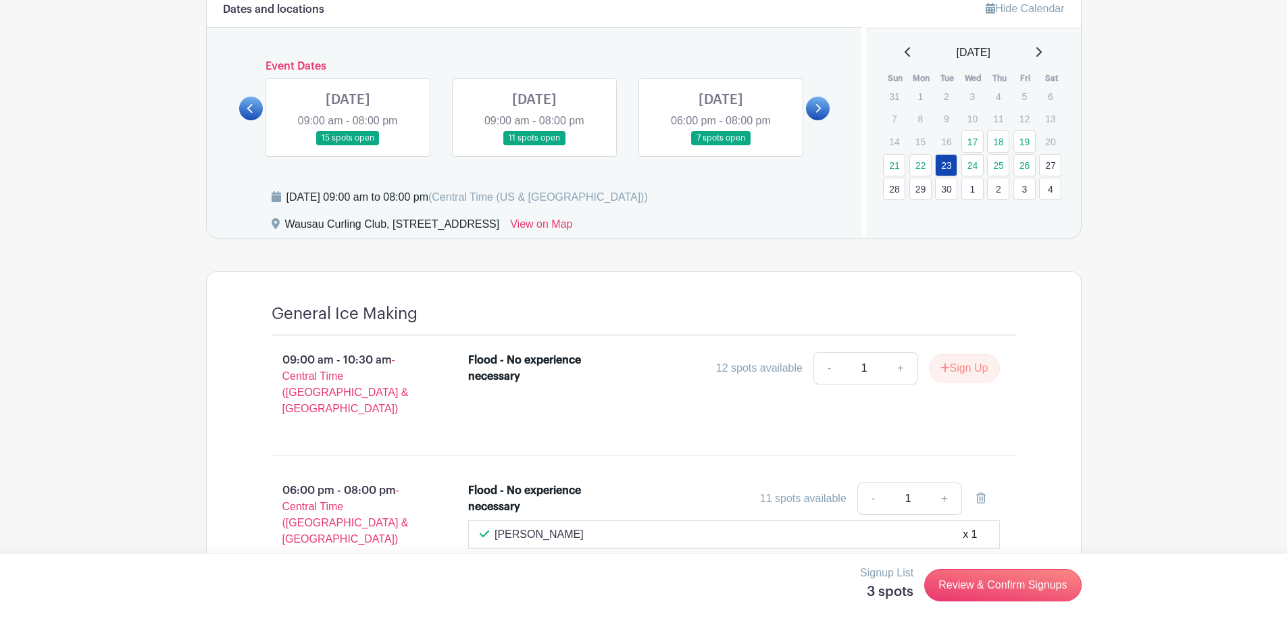
click at [721, 145] on link at bounding box center [721, 145] width 0 height 0
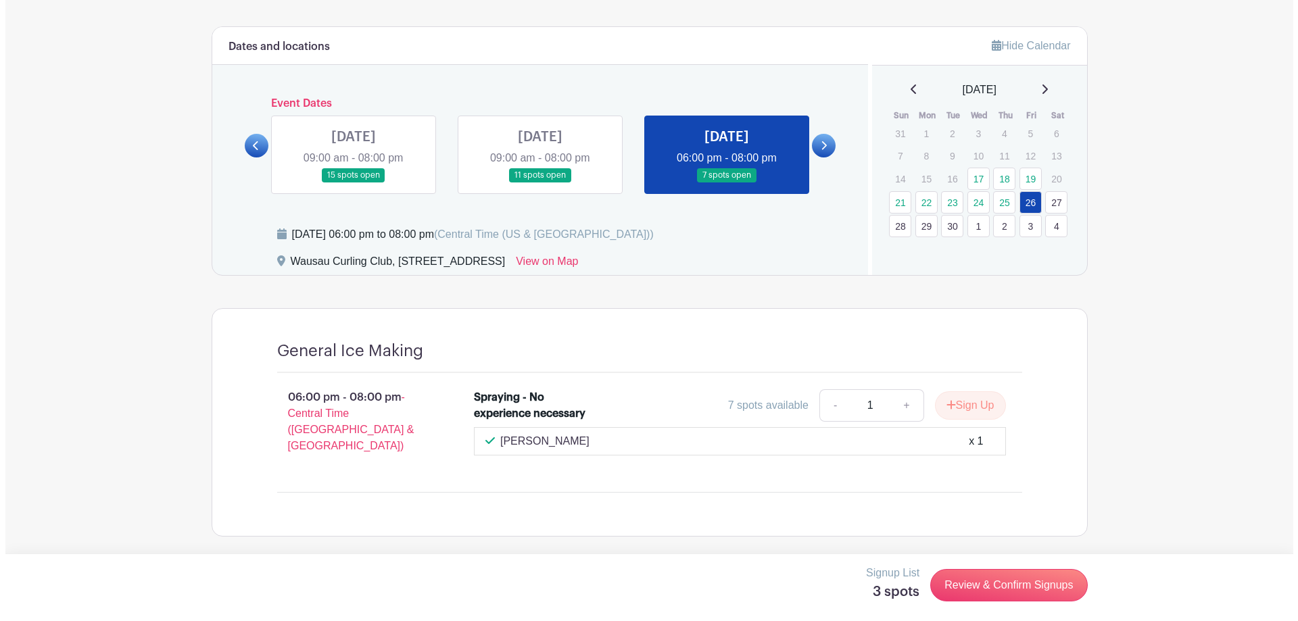
scroll to position [335, 0]
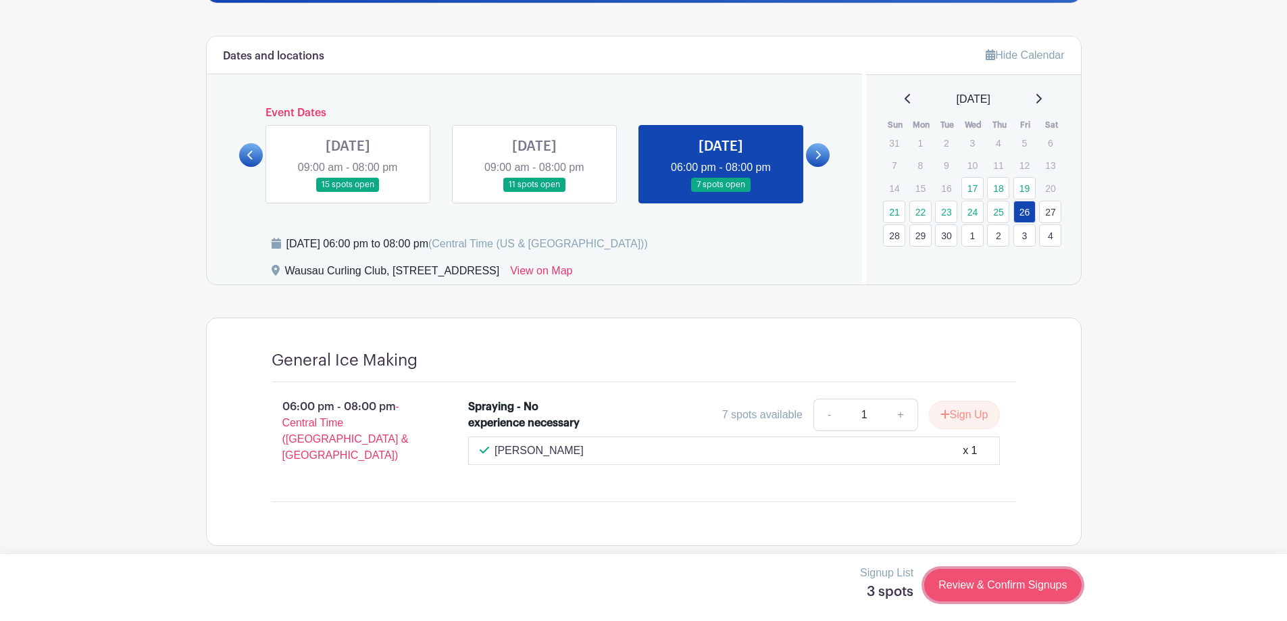
click at [965, 591] on link "Review & Confirm Signups" at bounding box center [1003, 585] width 157 height 32
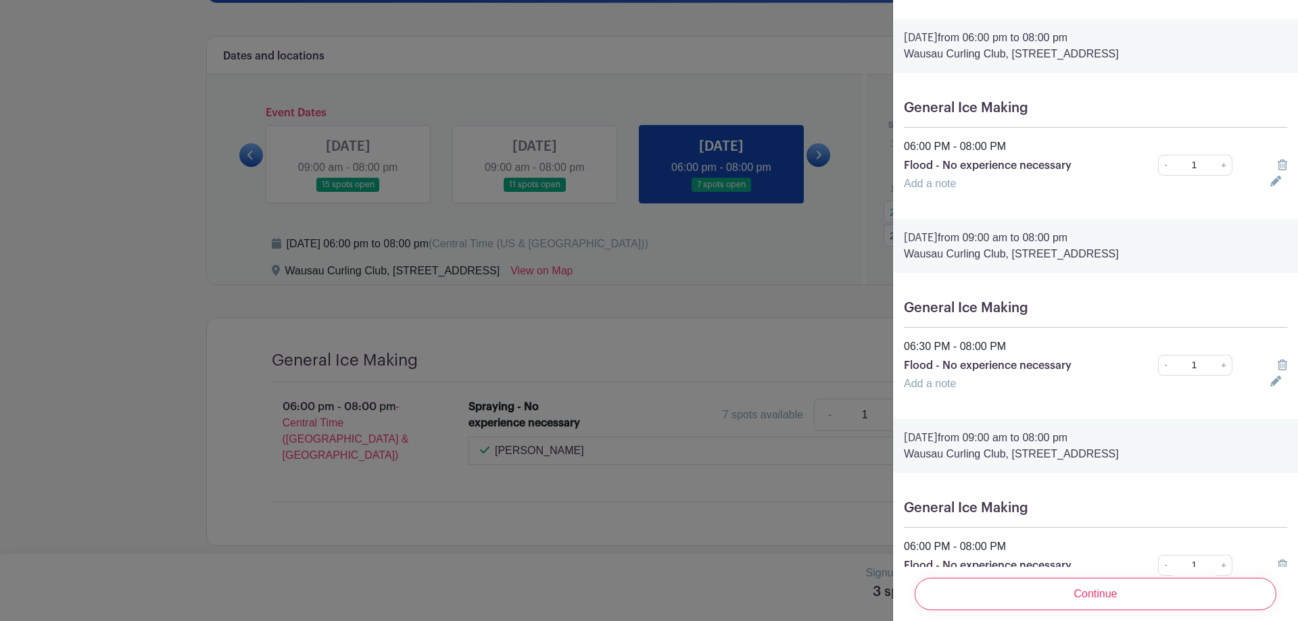
scroll to position [0, 0]
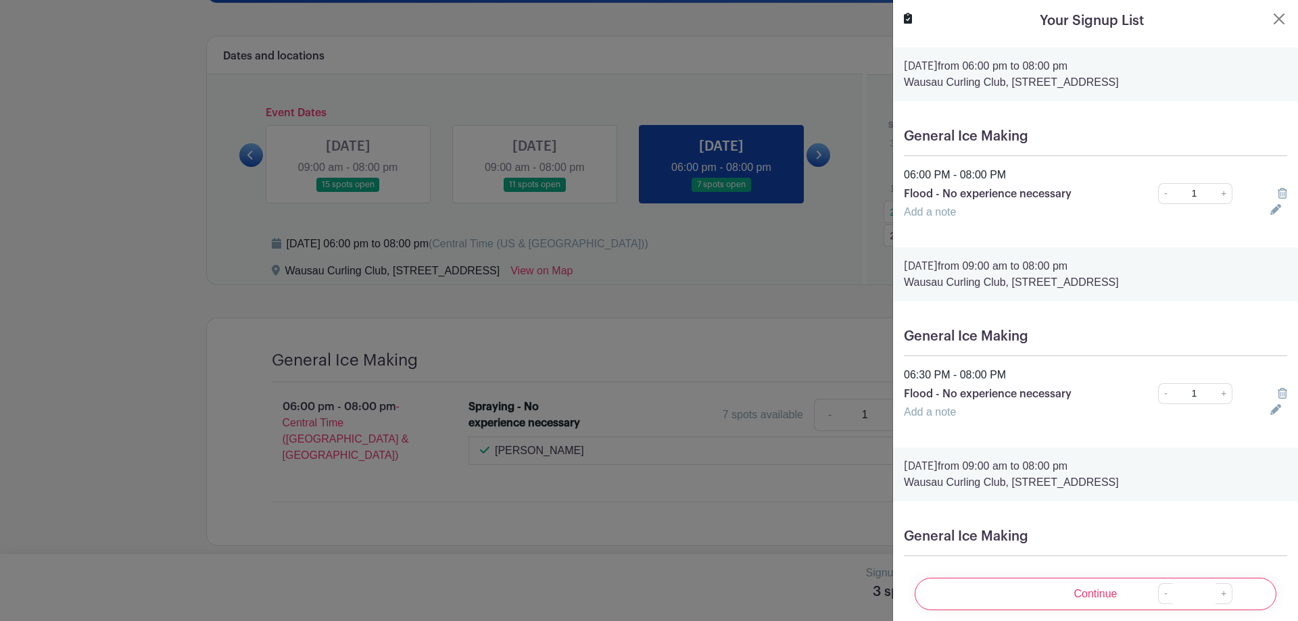
click at [1270, 408] on icon at bounding box center [1275, 409] width 11 height 11
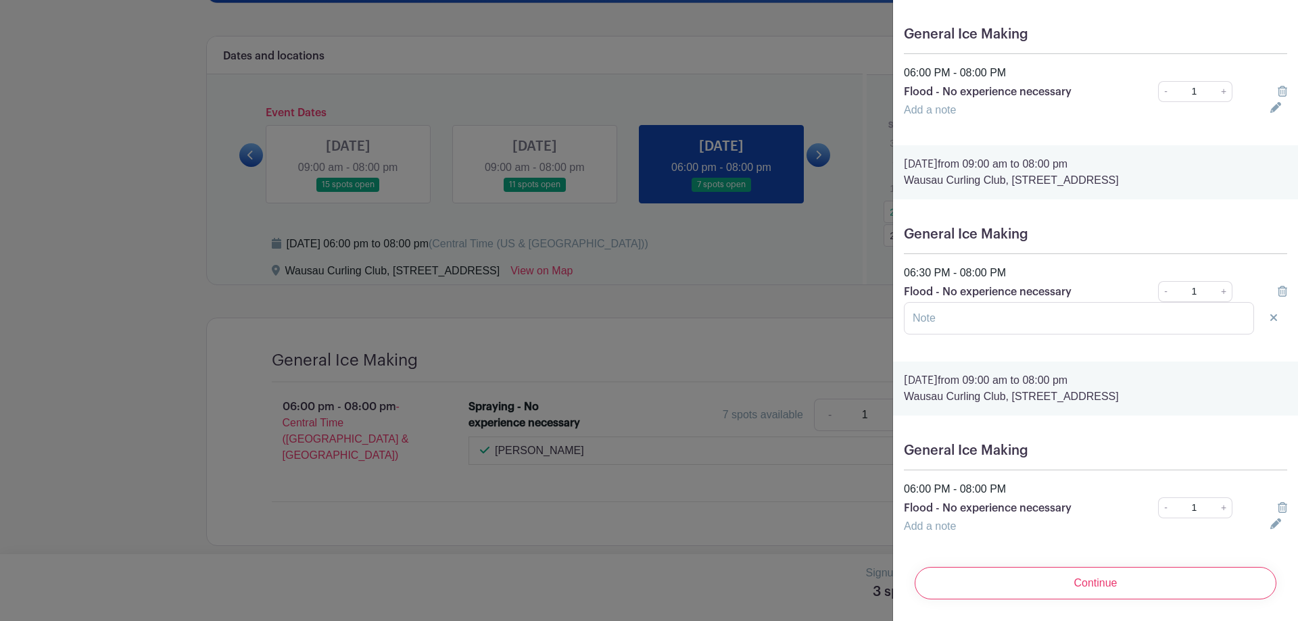
scroll to position [105, 0]
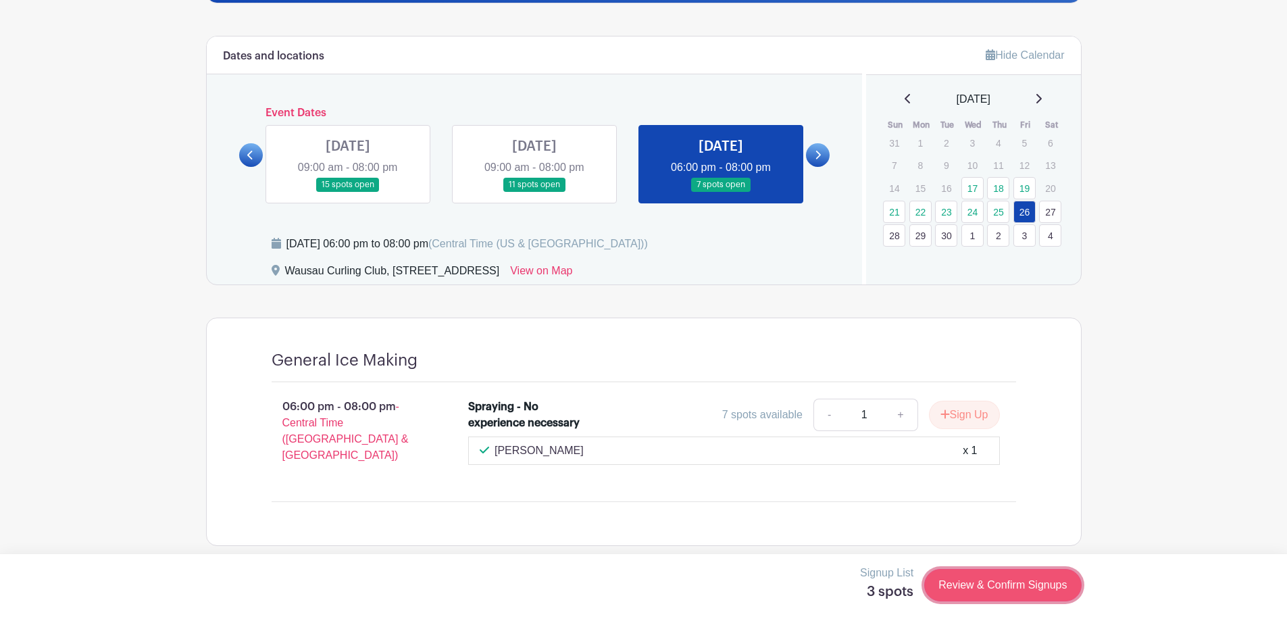
click at [1025, 584] on link "Review & Confirm Signups" at bounding box center [1003, 585] width 157 height 32
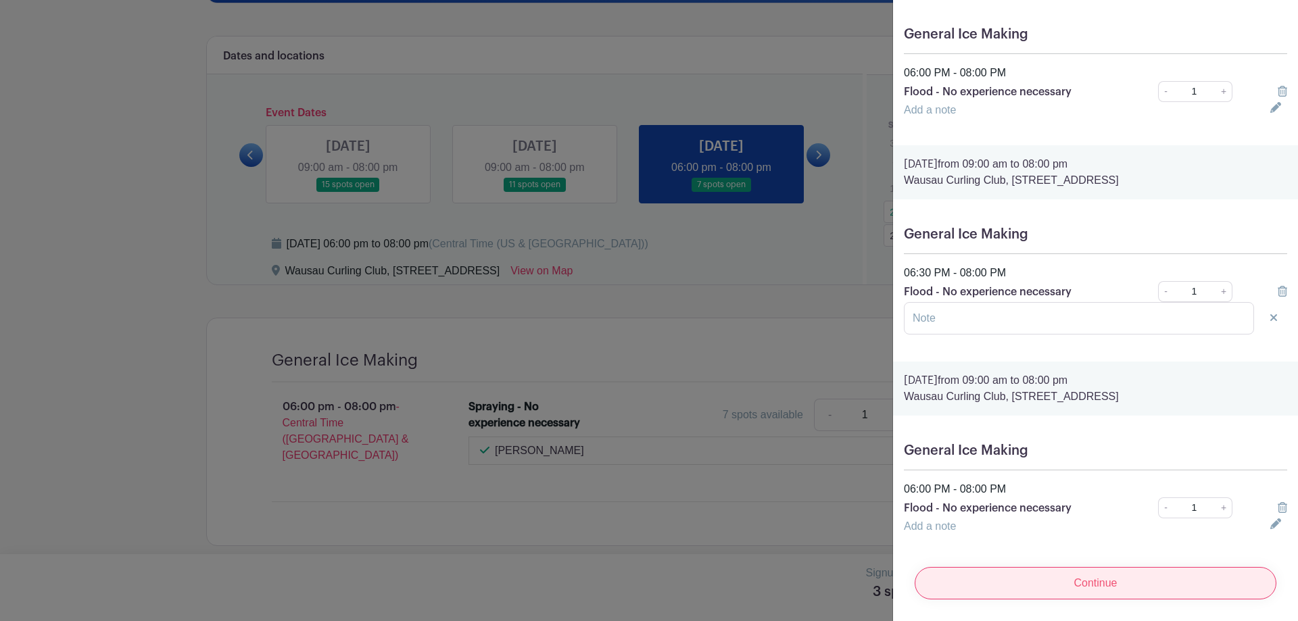
click at [1105, 587] on input "Continue" at bounding box center [1095, 583] width 362 height 32
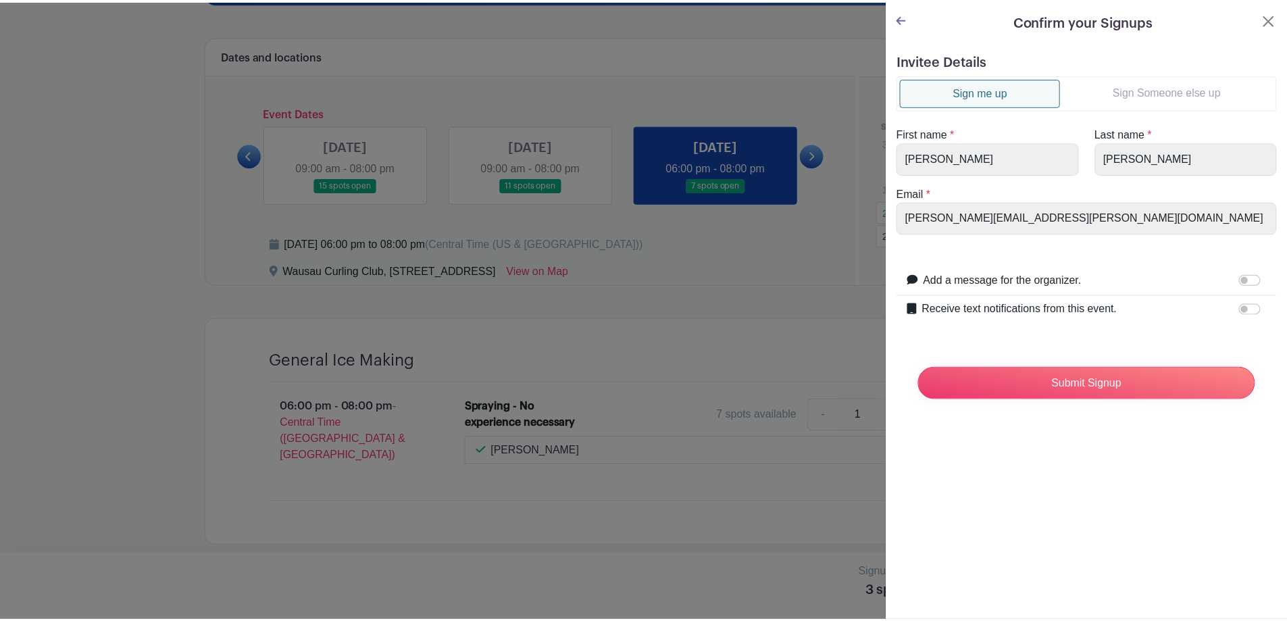
scroll to position [0, 0]
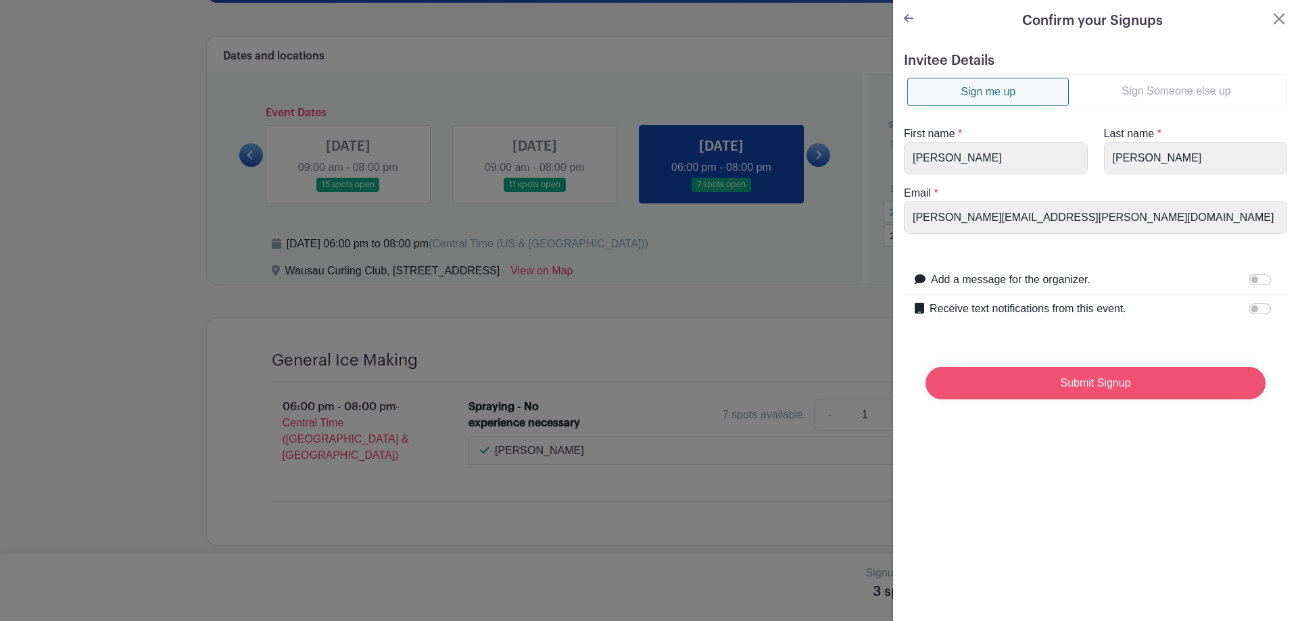
click at [1082, 378] on input "Submit Signup" at bounding box center [1095, 383] width 340 height 32
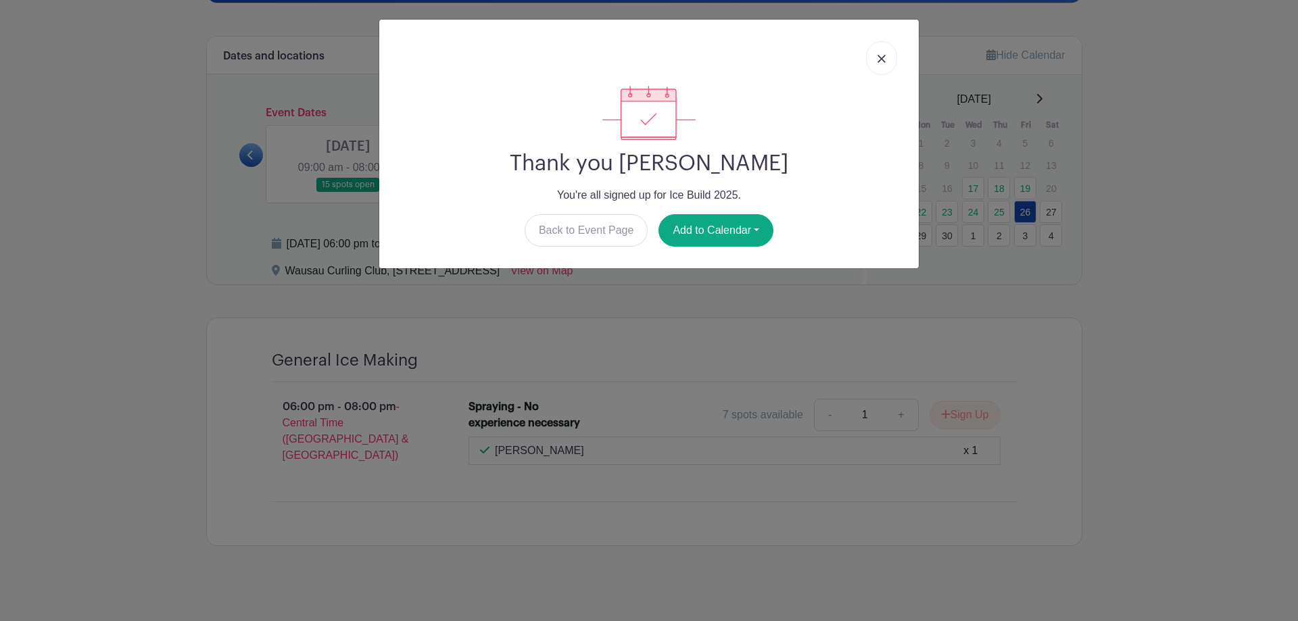
click at [881, 53] on link at bounding box center [881, 58] width 31 height 34
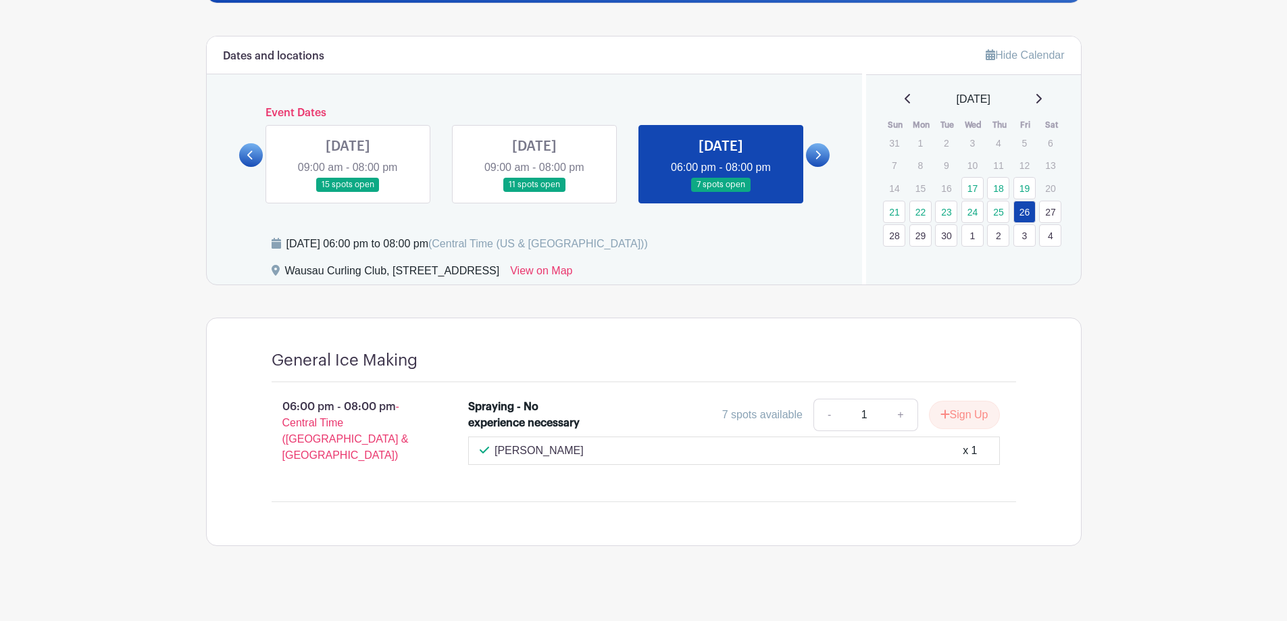
click at [248, 155] on icon at bounding box center [249, 155] width 5 height 9
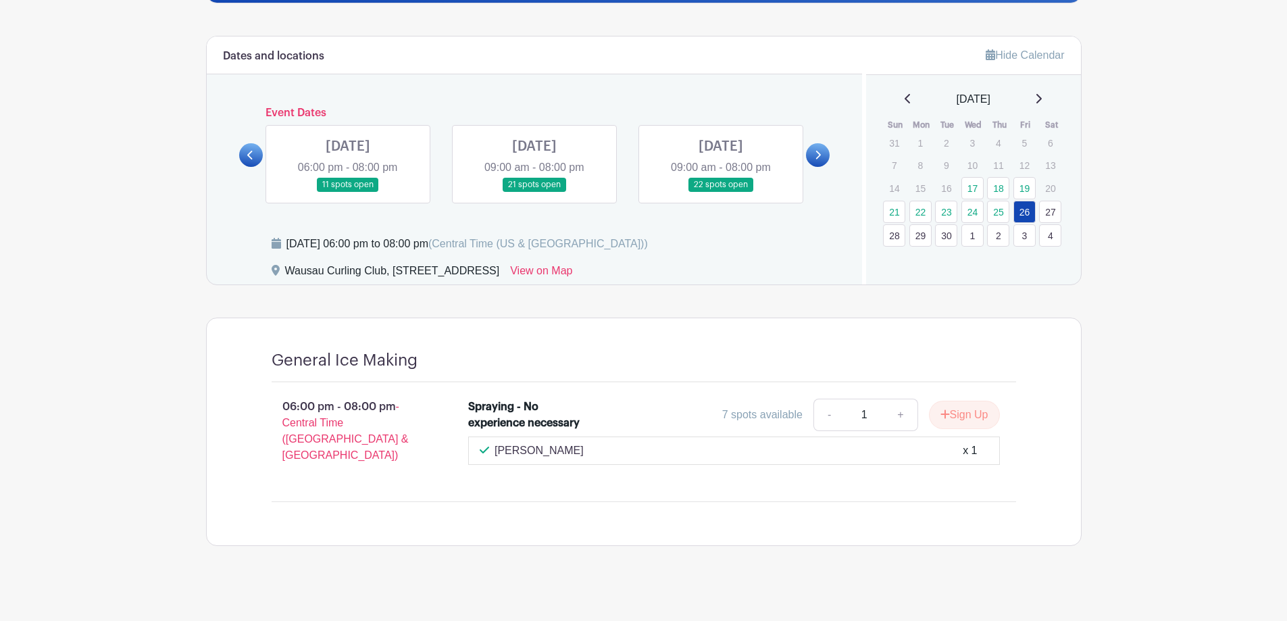
click at [248, 155] on icon at bounding box center [249, 155] width 5 height 9
click at [249, 155] on icon at bounding box center [249, 155] width 5 height 9
click at [535, 192] on link at bounding box center [535, 192] width 0 height 0
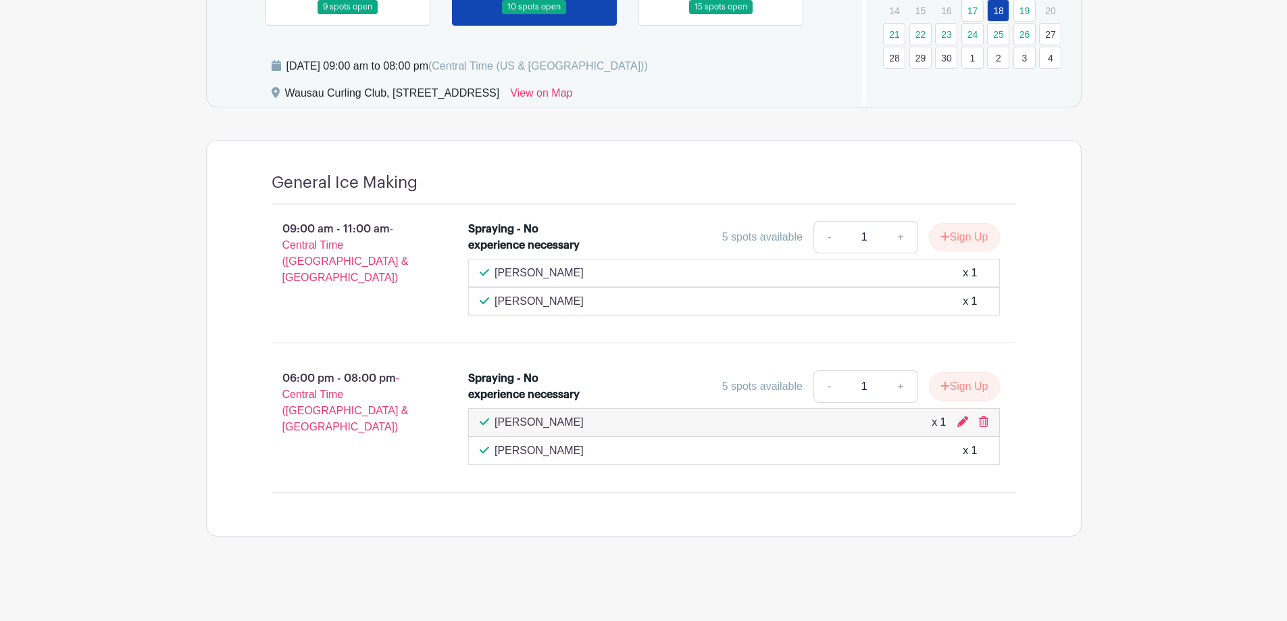
scroll to position [377, 0]
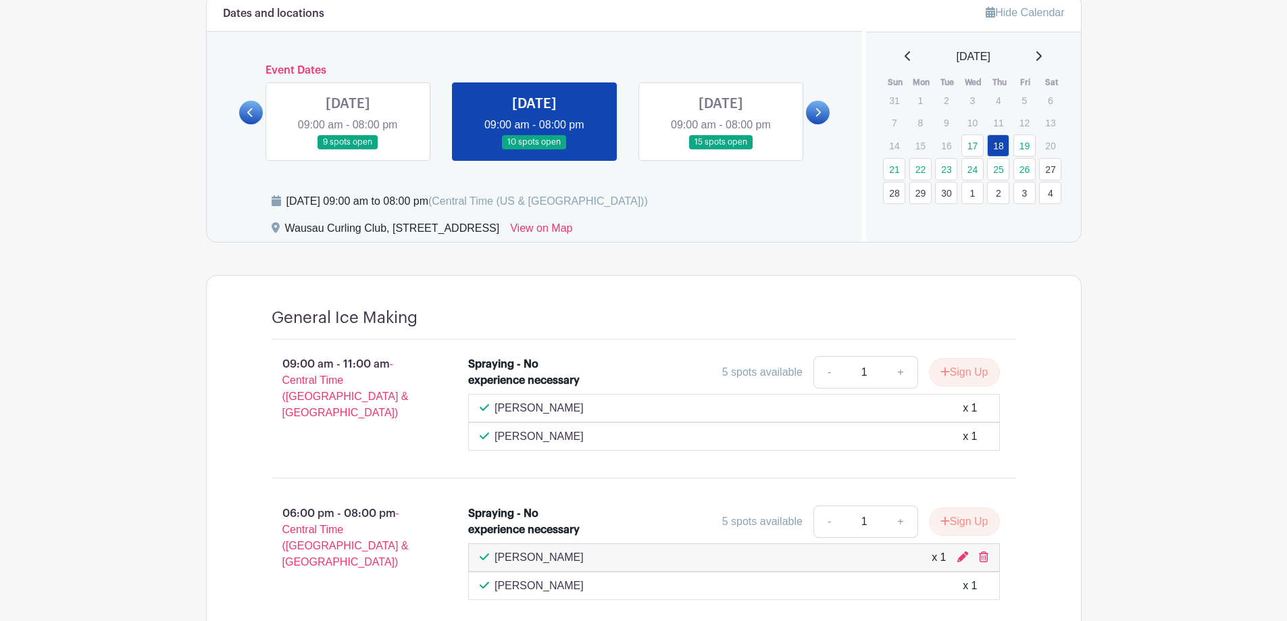
click at [721, 149] on link at bounding box center [721, 149] width 0 height 0
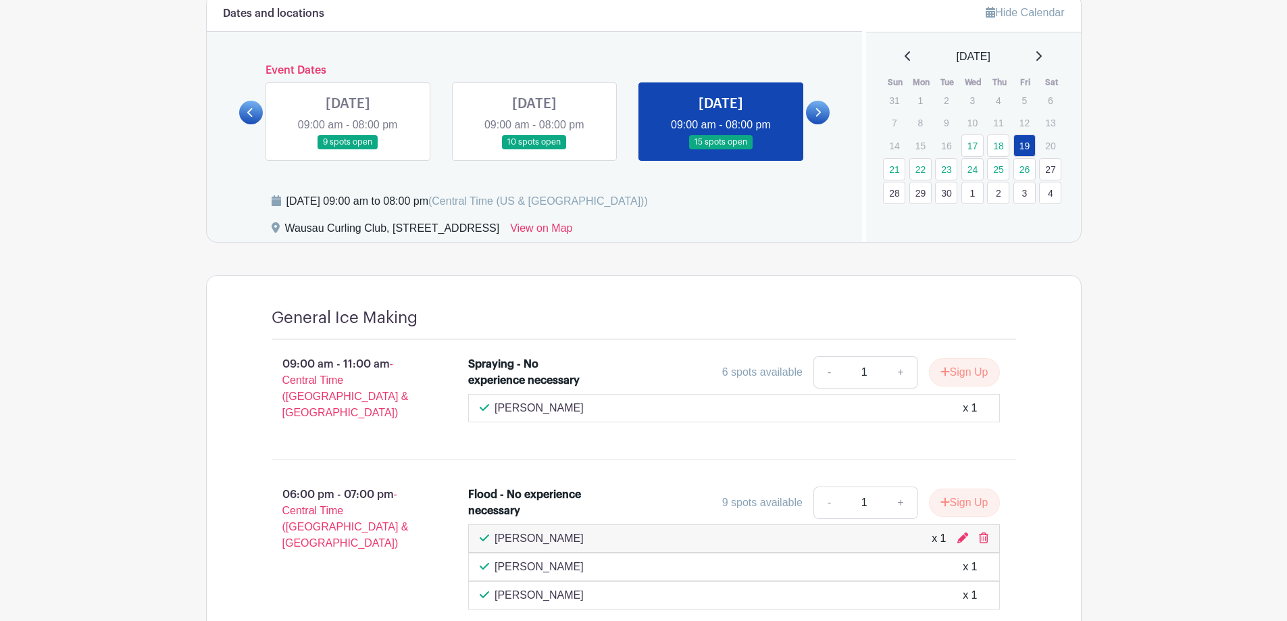
scroll to position [310, 0]
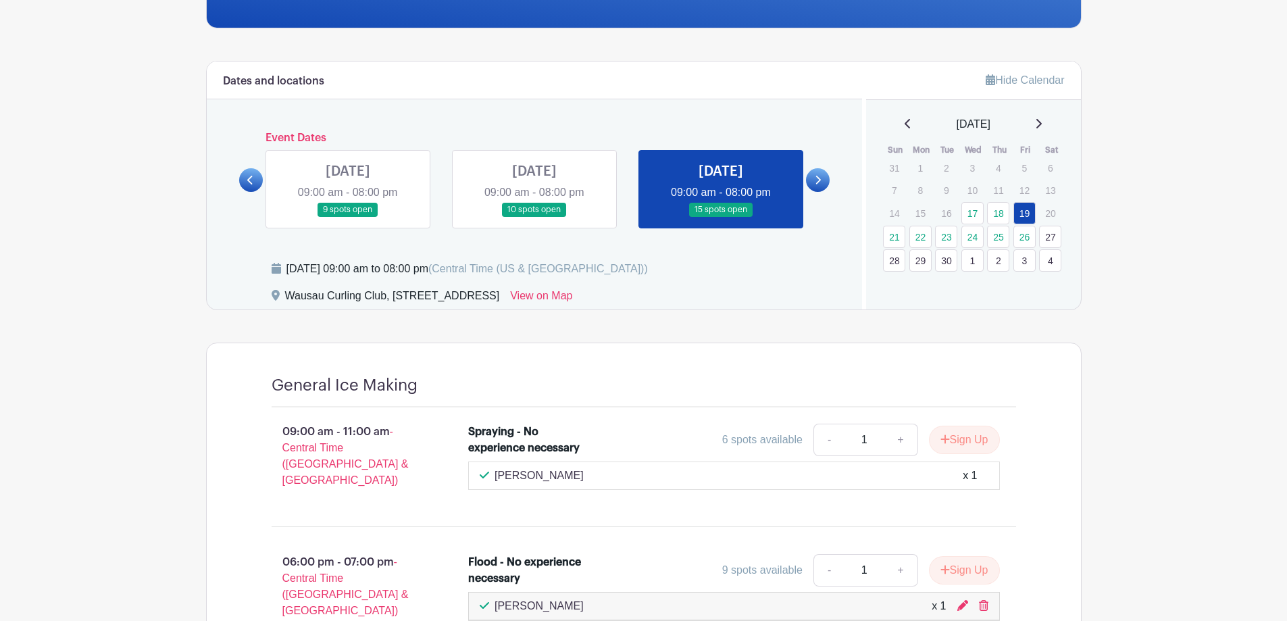
click at [815, 180] on icon at bounding box center [818, 180] width 6 height 10
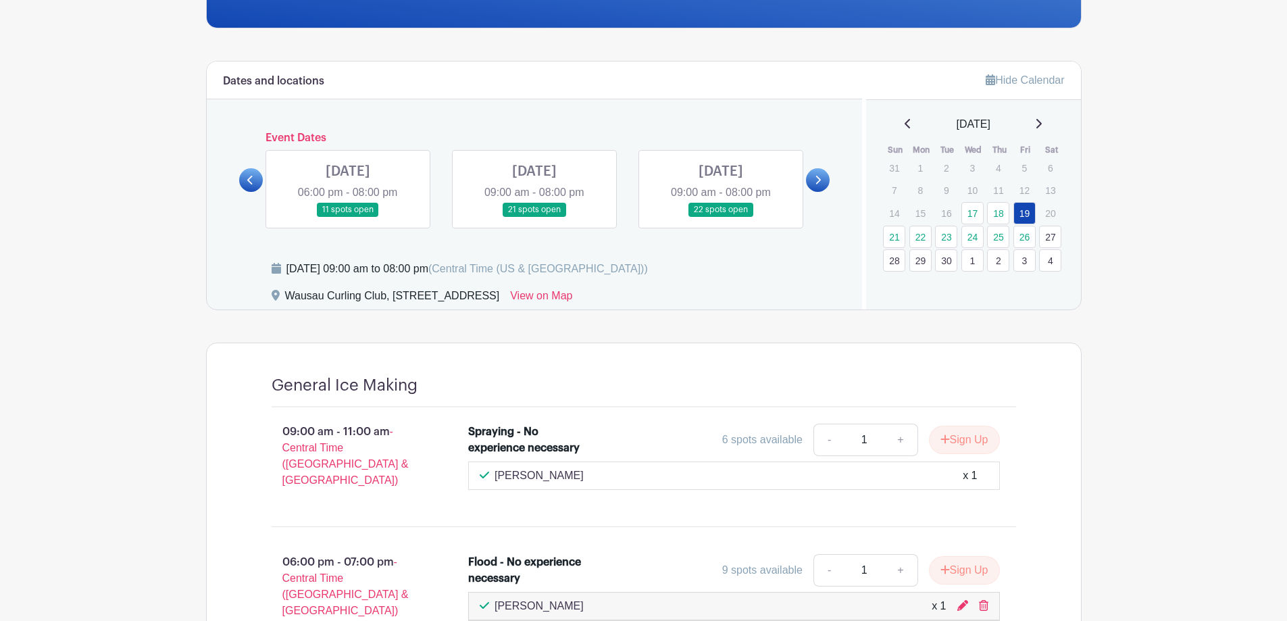
click at [348, 217] on link at bounding box center [348, 217] width 0 height 0
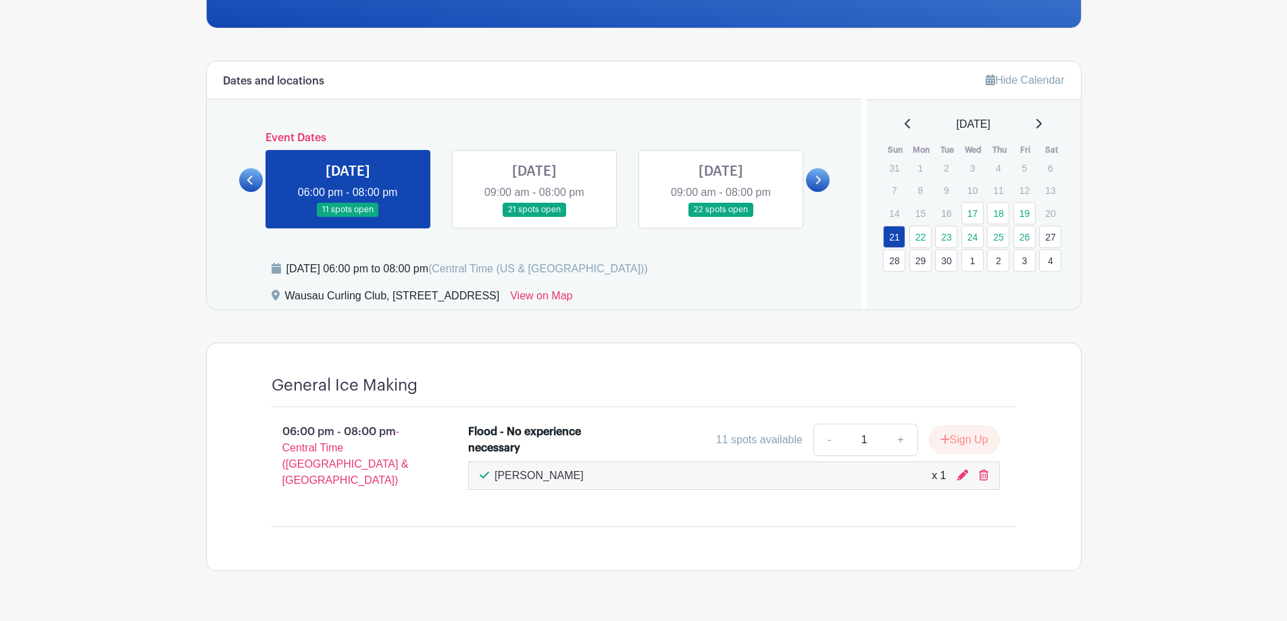
click at [535, 217] on link at bounding box center [535, 217] width 0 height 0
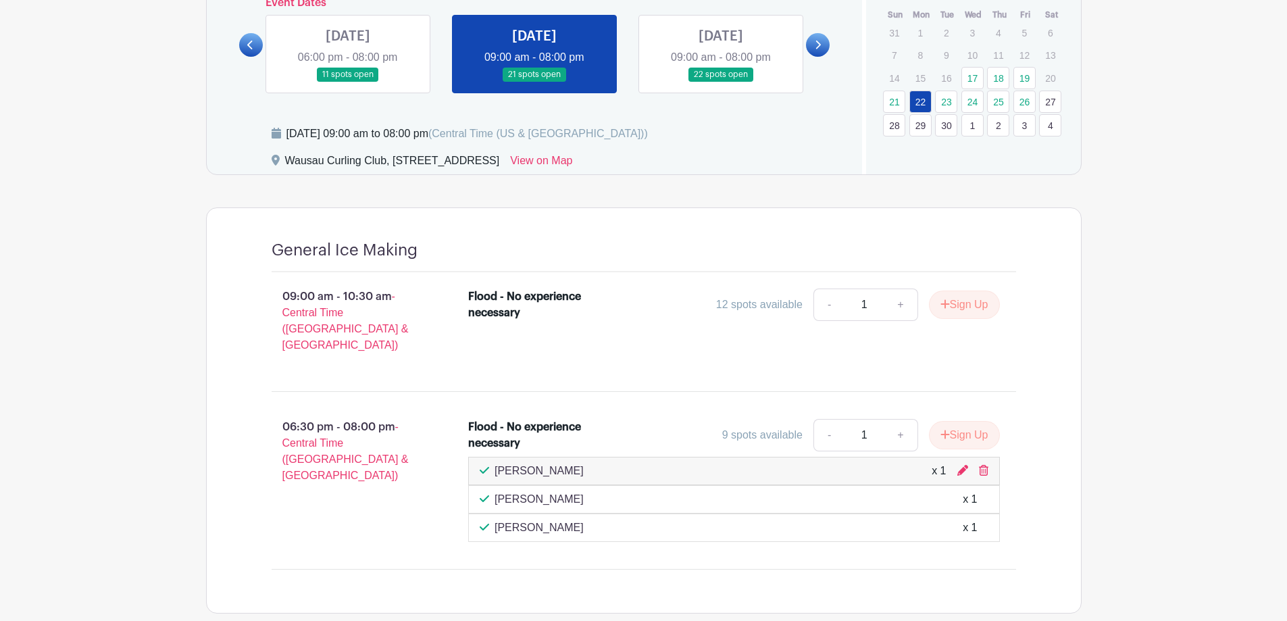
scroll to position [310, 0]
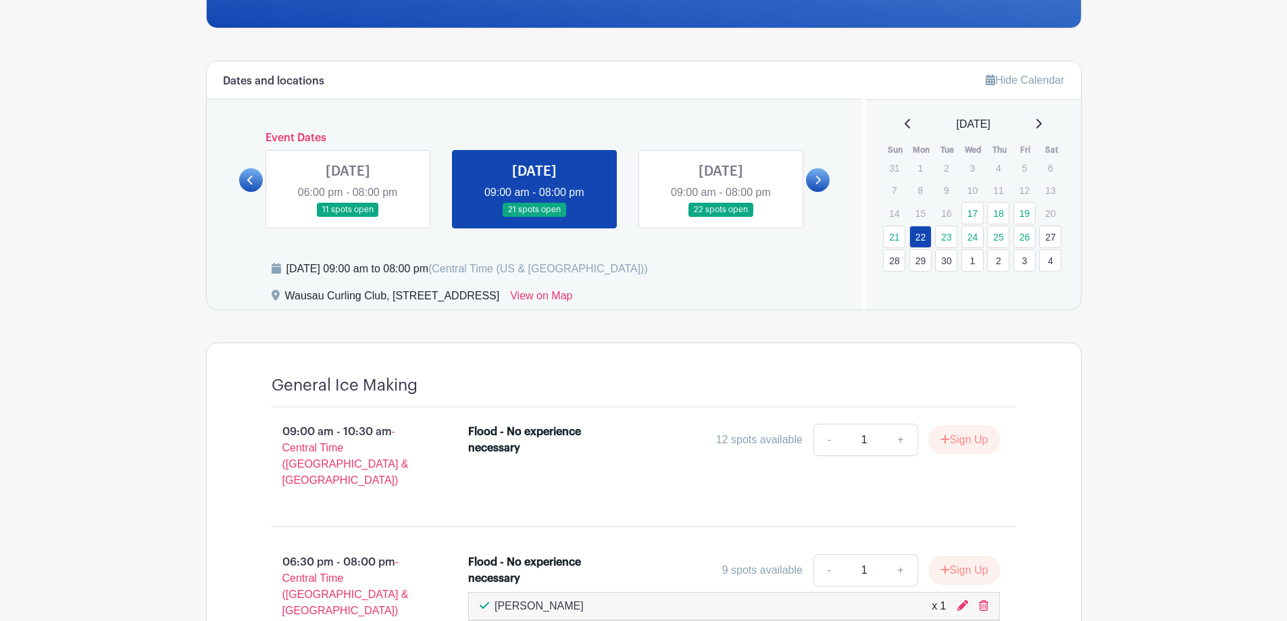
click at [721, 217] on link at bounding box center [721, 217] width 0 height 0
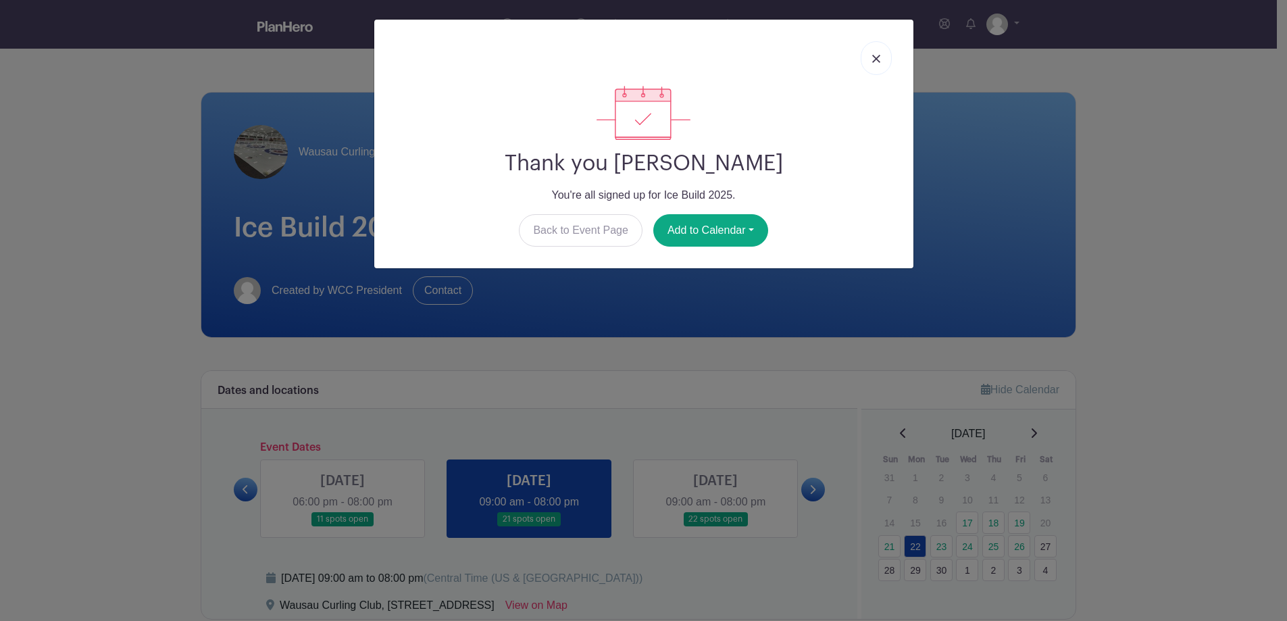
scroll to position [310, 0]
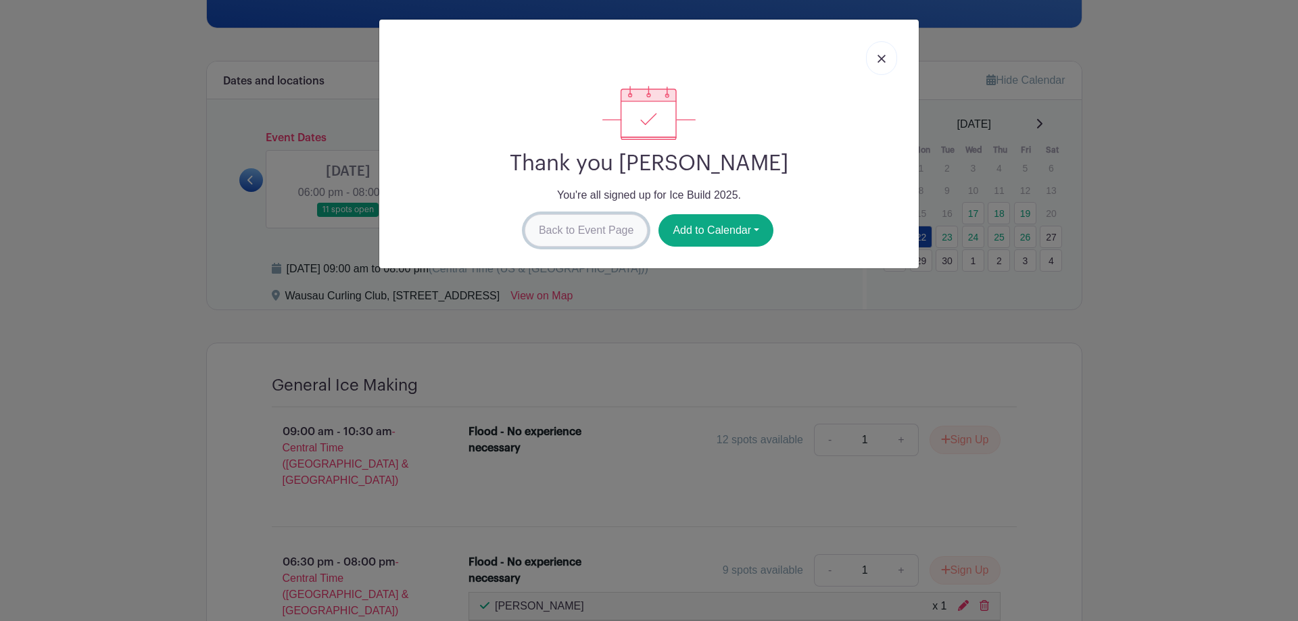
click at [604, 228] on link "Back to Event Page" at bounding box center [586, 230] width 124 height 32
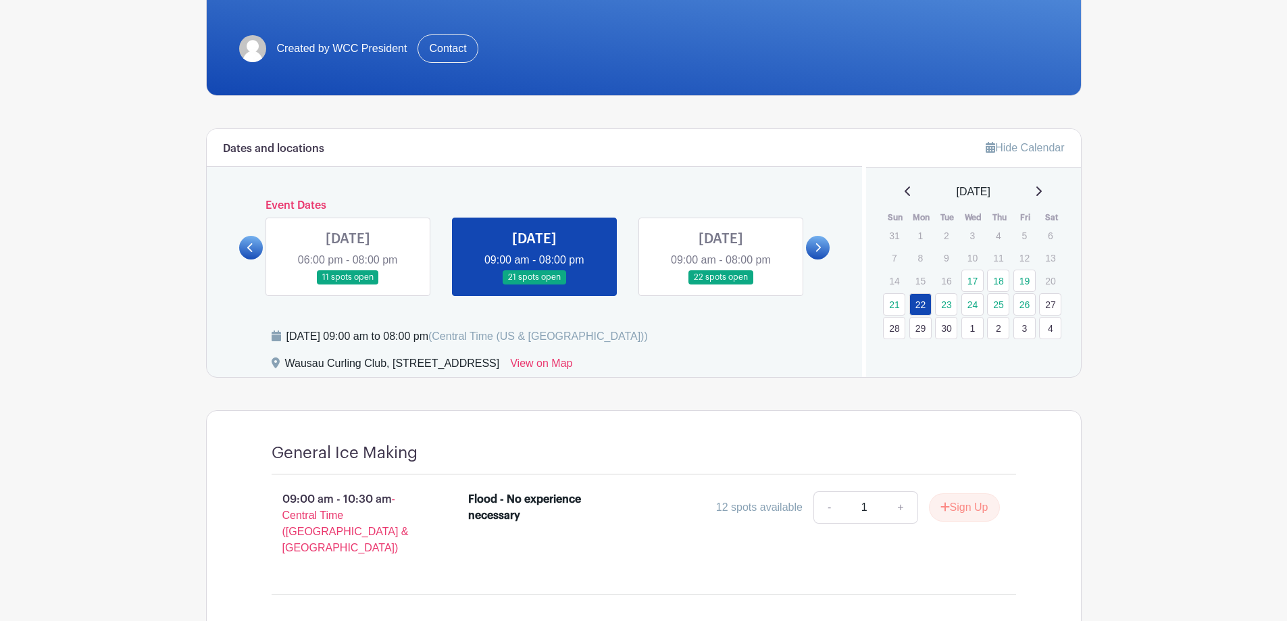
scroll to position [0, 0]
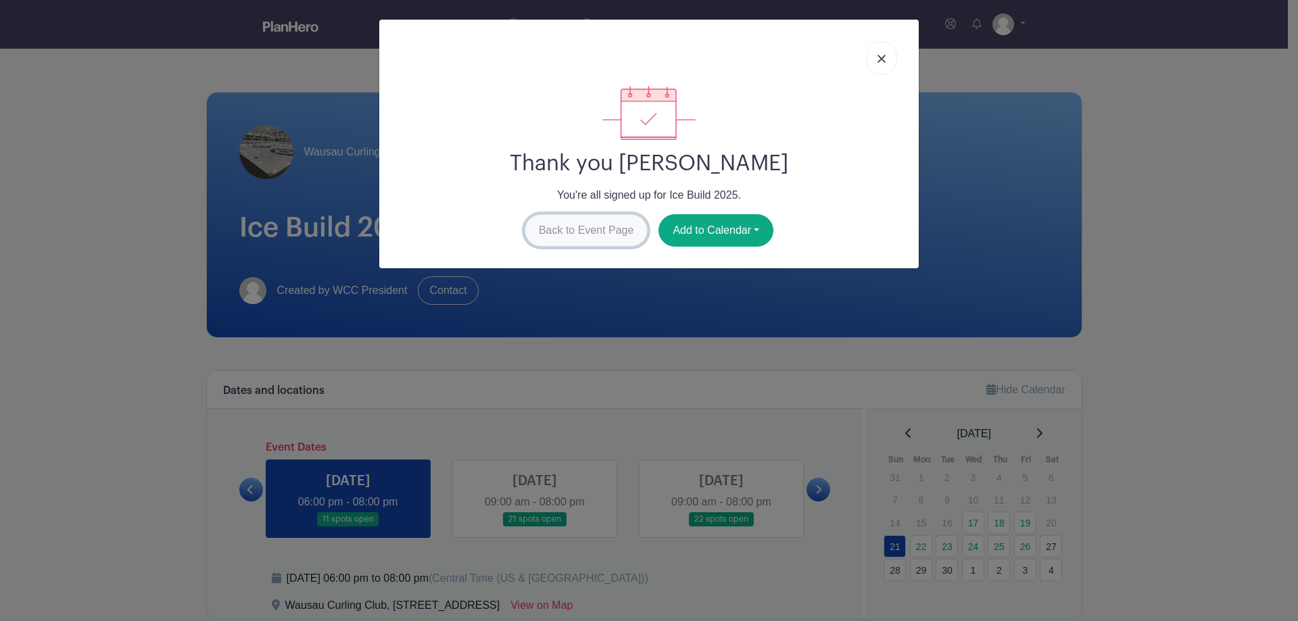
click at [594, 228] on link "Back to Event Page" at bounding box center [586, 230] width 124 height 32
